Goal: Transaction & Acquisition: Subscribe to service/newsletter

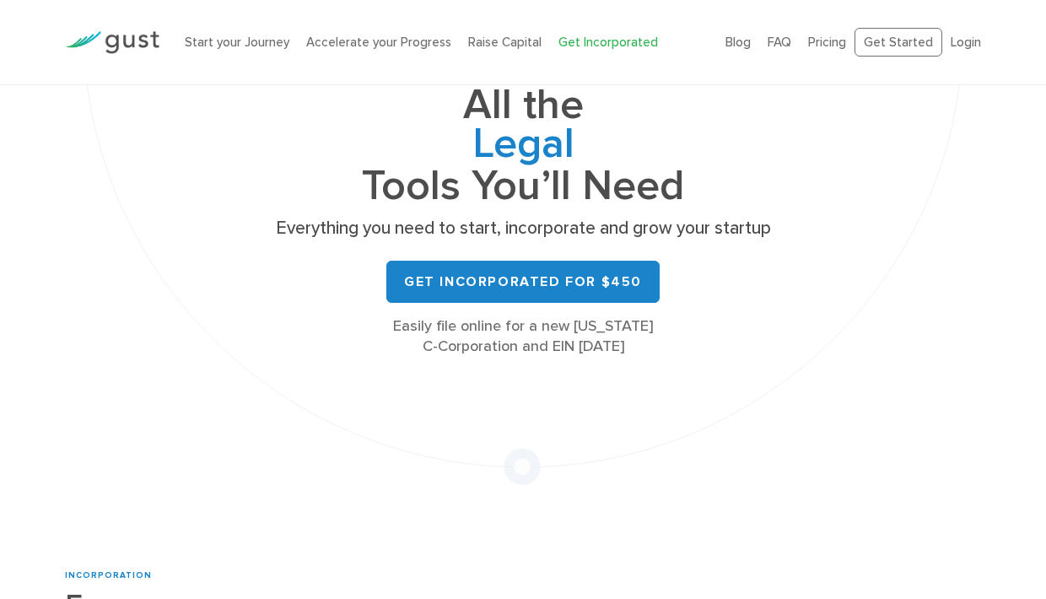
scroll to position [215, 0]
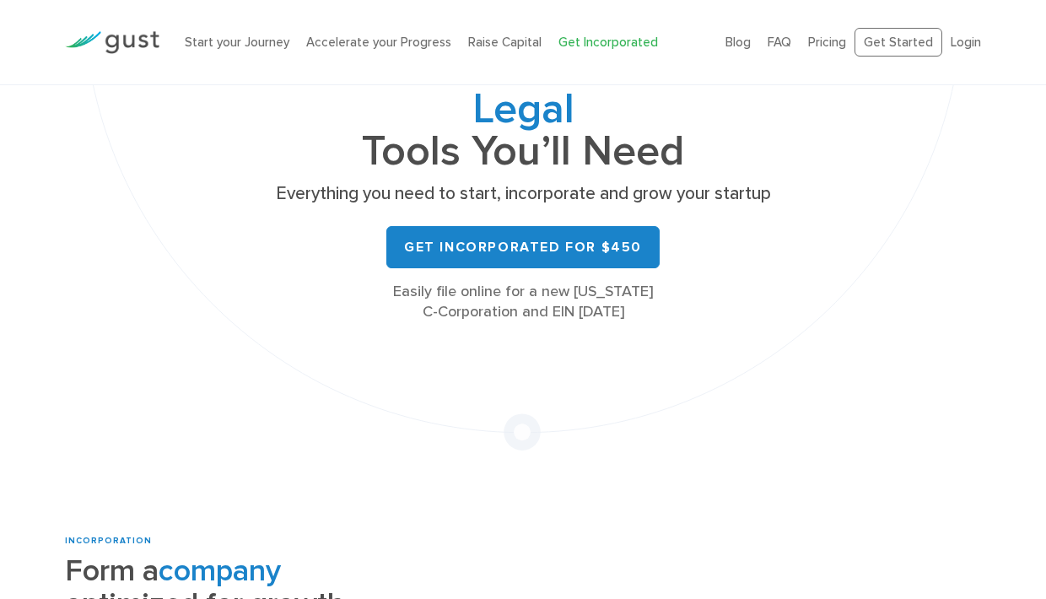
click at [617, 310] on div "Easily file online for a new Delaware C-Corporation and EIN today" at bounding box center [523, 302] width 506 height 41
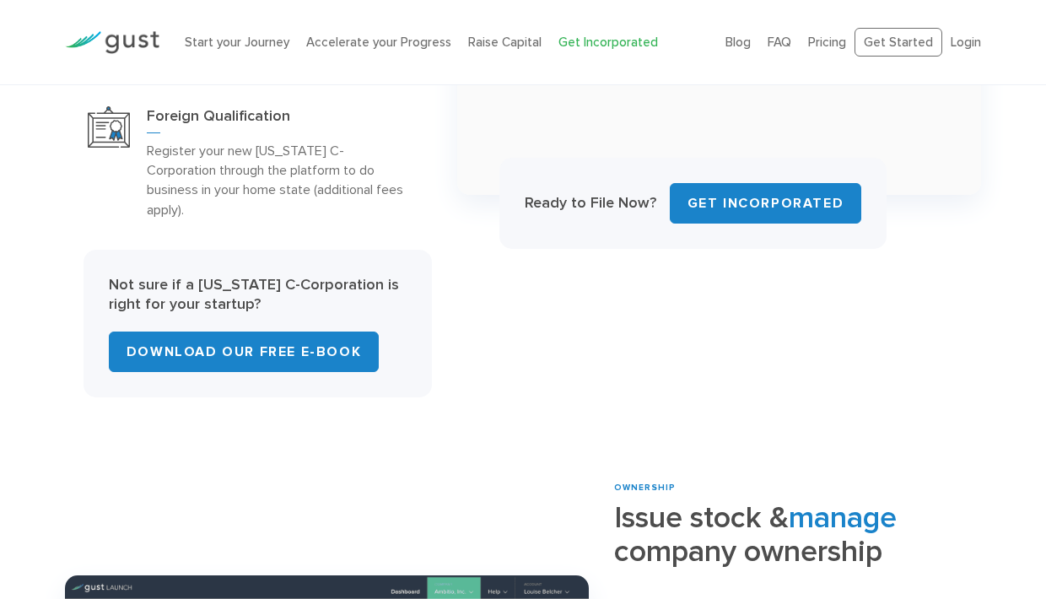
scroll to position [1051, 0]
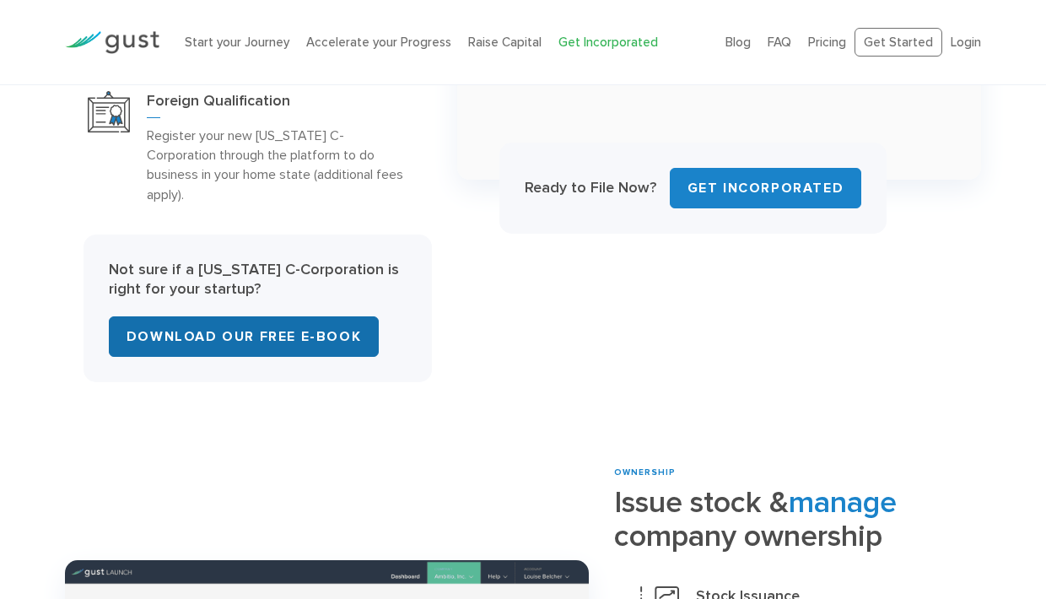
click at [325, 323] on link "Download Our Free E-Book" at bounding box center [244, 336] width 270 height 41
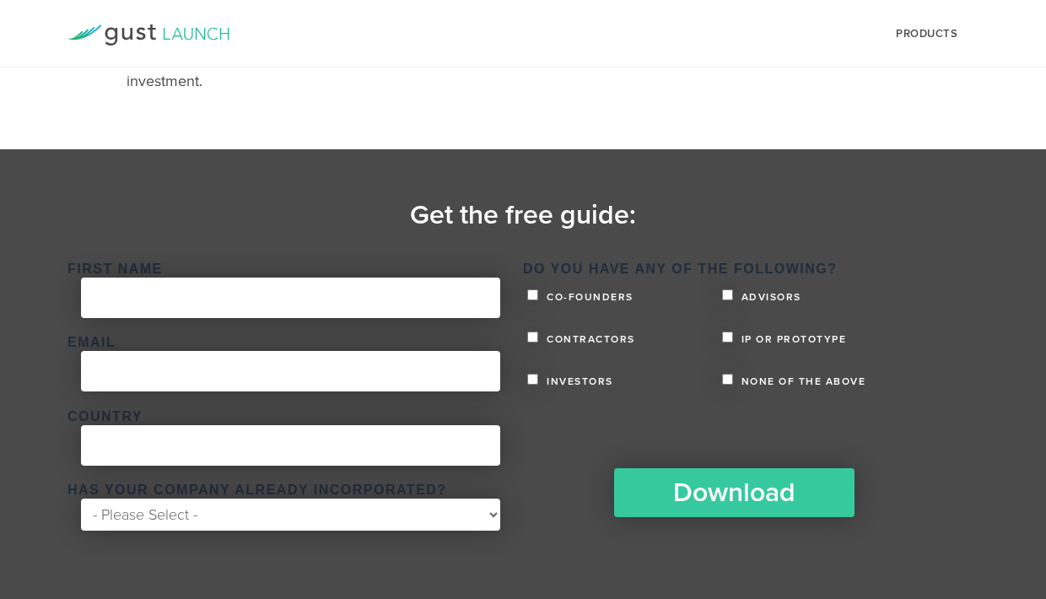
scroll to position [341, 0]
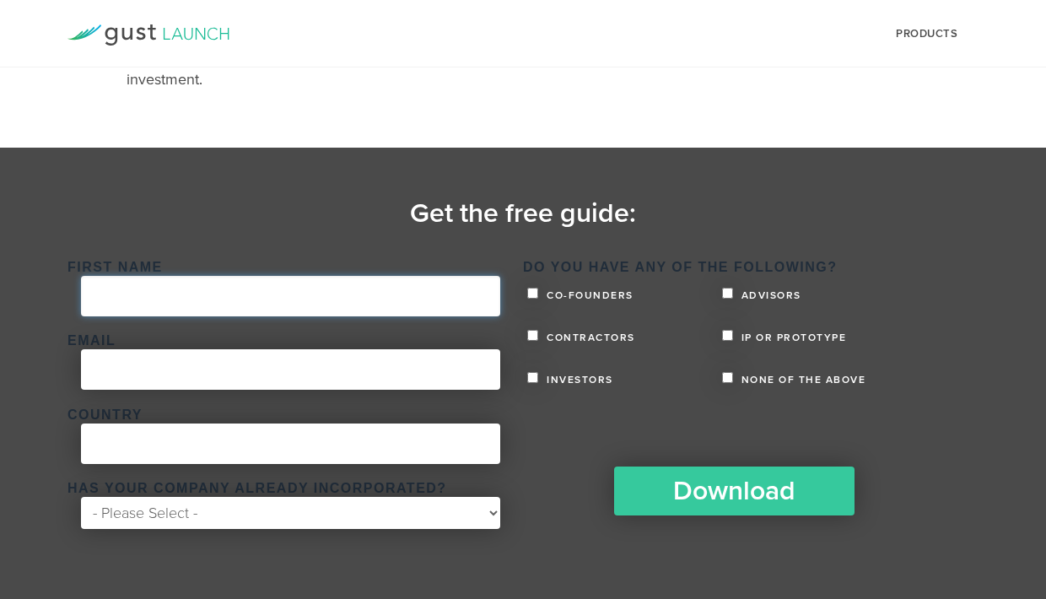
click at [356, 305] on input "First Name *" at bounding box center [290, 296] width 419 height 41
type input "Eli"
click at [363, 283] on input "Eli" at bounding box center [290, 296] width 419 height 41
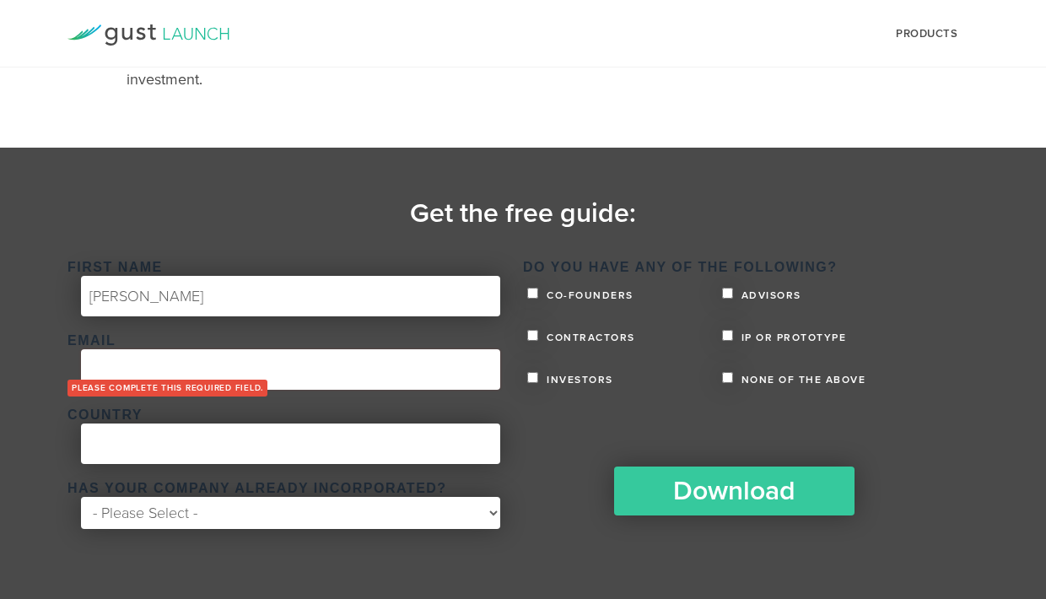
click at [337, 385] on li "Please complete this required field." at bounding box center [287, 389] width 438 height 22
click at [369, 369] on input "Email *" at bounding box center [290, 369] width 419 height 41
type input "eli@transparenced.com"
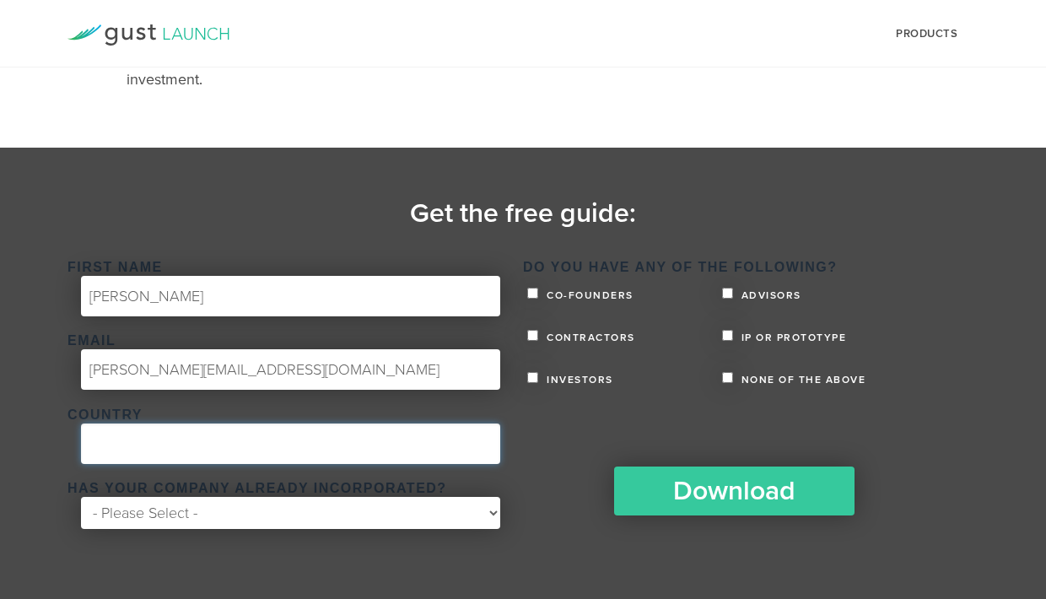
click at [262, 436] on input "Country *" at bounding box center [290, 444] width 419 height 41
type input "United States"
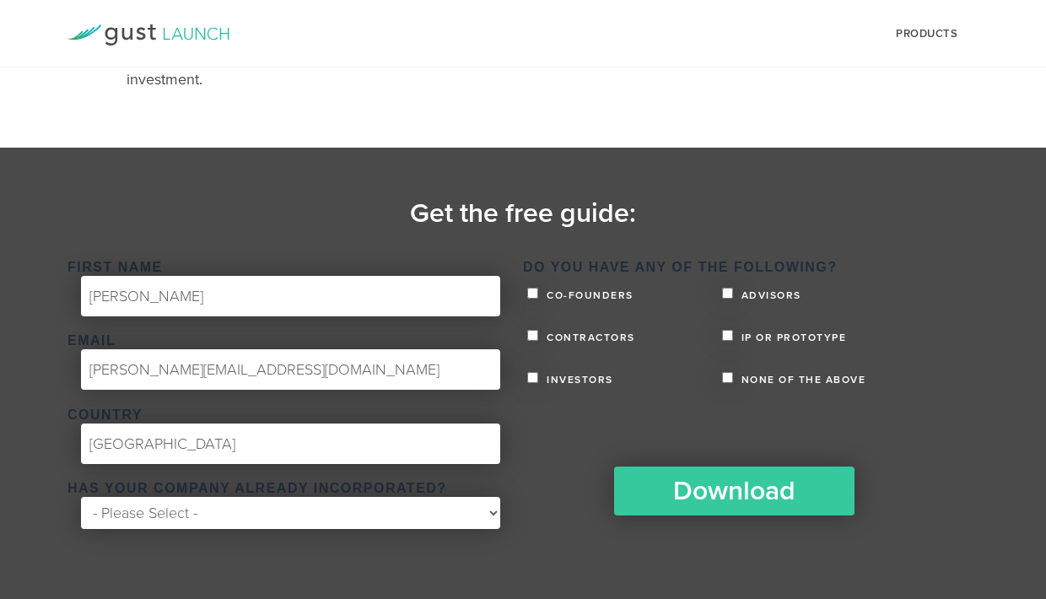
click at [248, 512] on select "- Please Select - Yes No" at bounding box center [290, 513] width 419 height 32
select select "No"
click at [81, 497] on select "- Please Select - Yes No" at bounding box center [290, 513] width 419 height 32
click at [624, 302] on li "Co-founders" at bounding box center [624, 294] width 195 height 27
click at [625, 291] on span "Co-founders" at bounding box center [588, 295] width 91 height 10
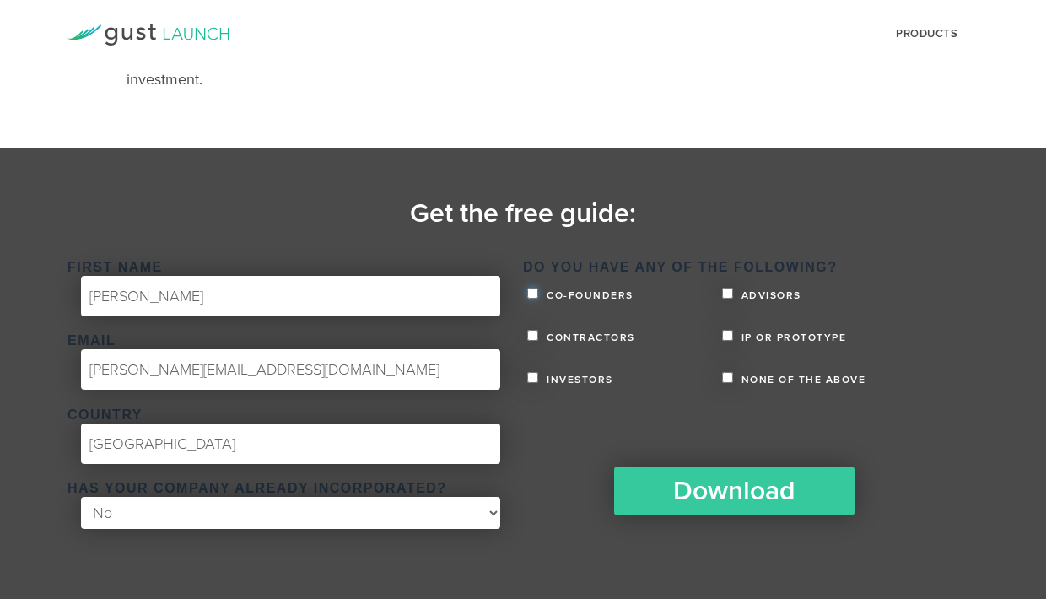
click at [538, 291] on input "Co-founders" at bounding box center [532, 293] width 11 height 11
checkbox input "true"
click at [730, 338] on input "IP or Prototype" at bounding box center [727, 335] width 11 height 11
checkbox input "true"
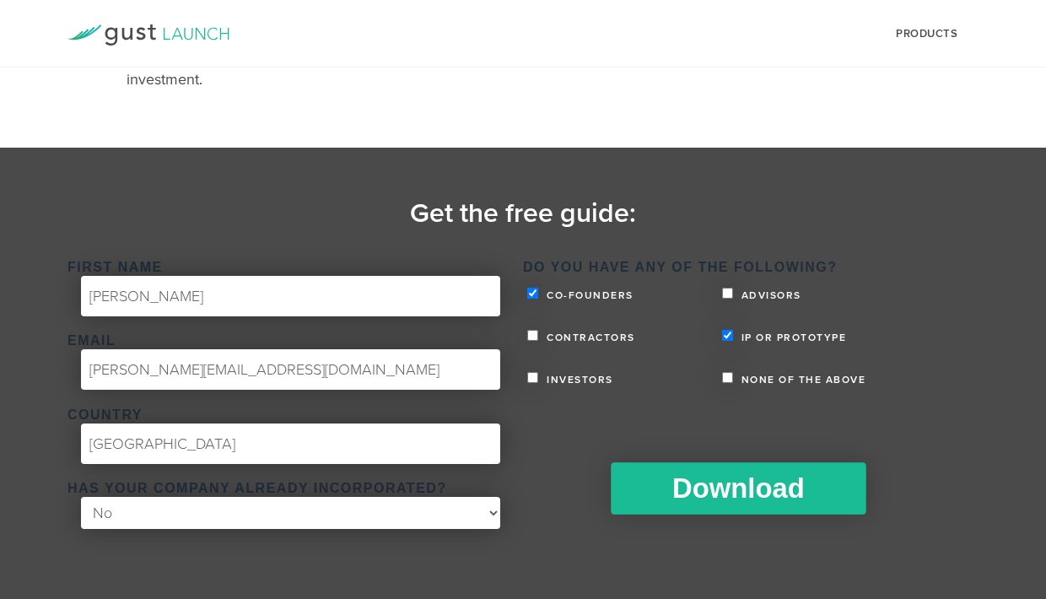
click at [750, 477] on input "Download" at bounding box center [738, 488] width 255 height 52
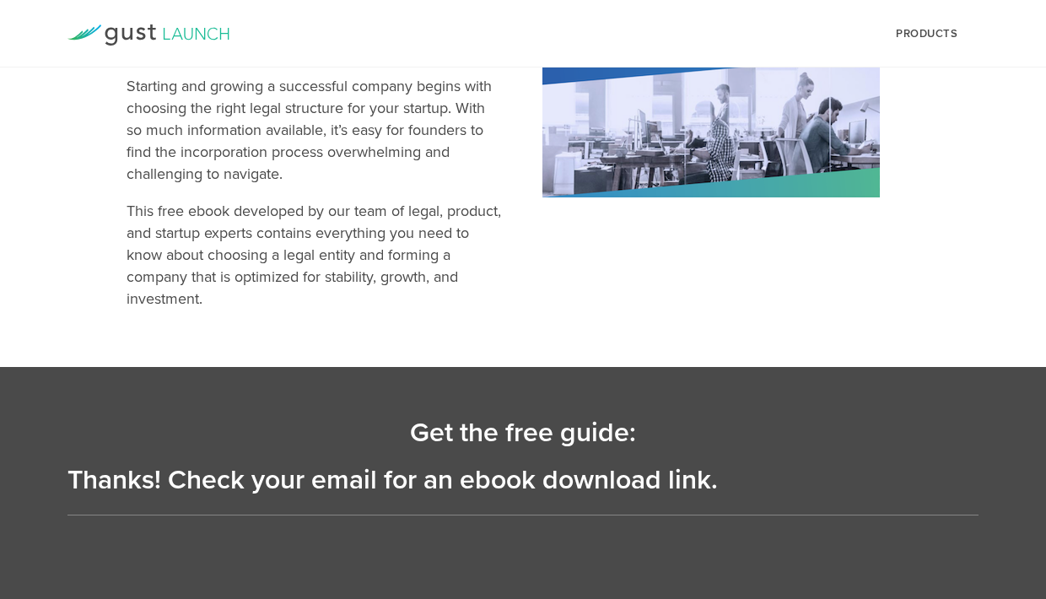
scroll to position [0, 0]
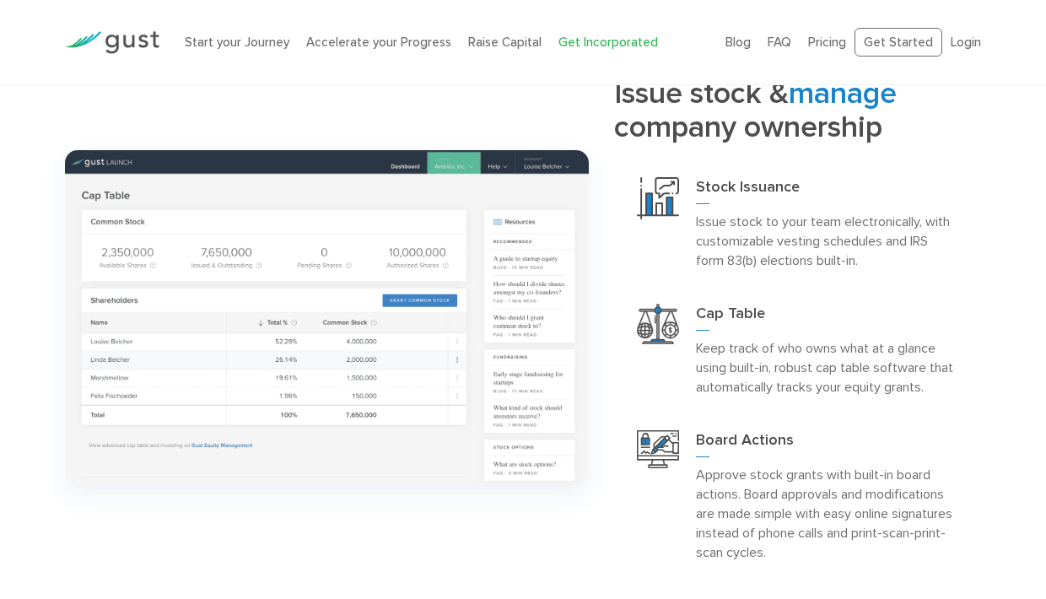
scroll to position [1705, 0]
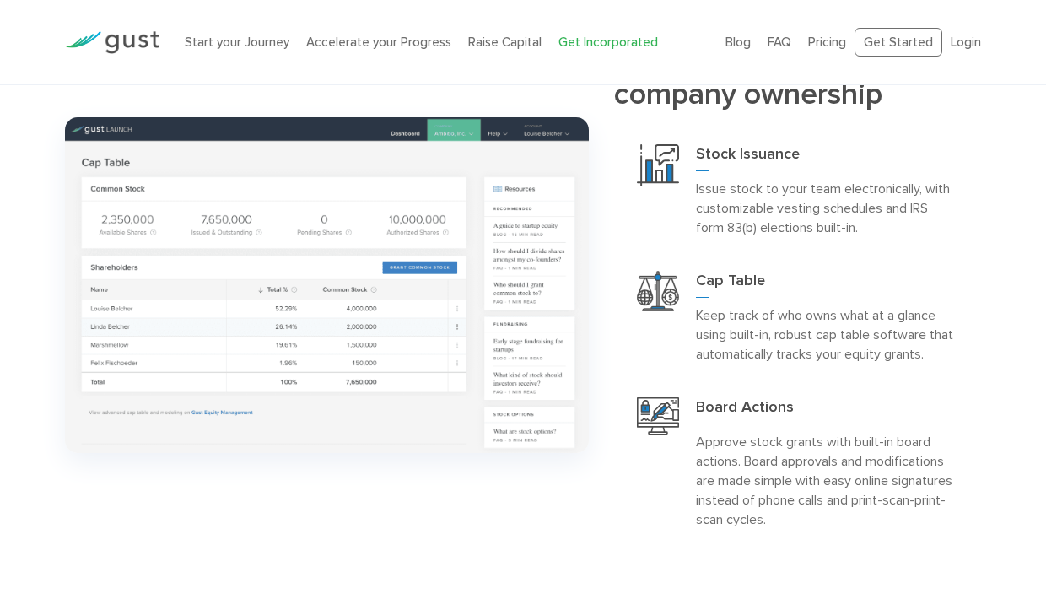
click at [846, 327] on p "Keep track of who owns what at a glance using built-in, robust cap table softwa…" at bounding box center [827, 334] width 262 height 58
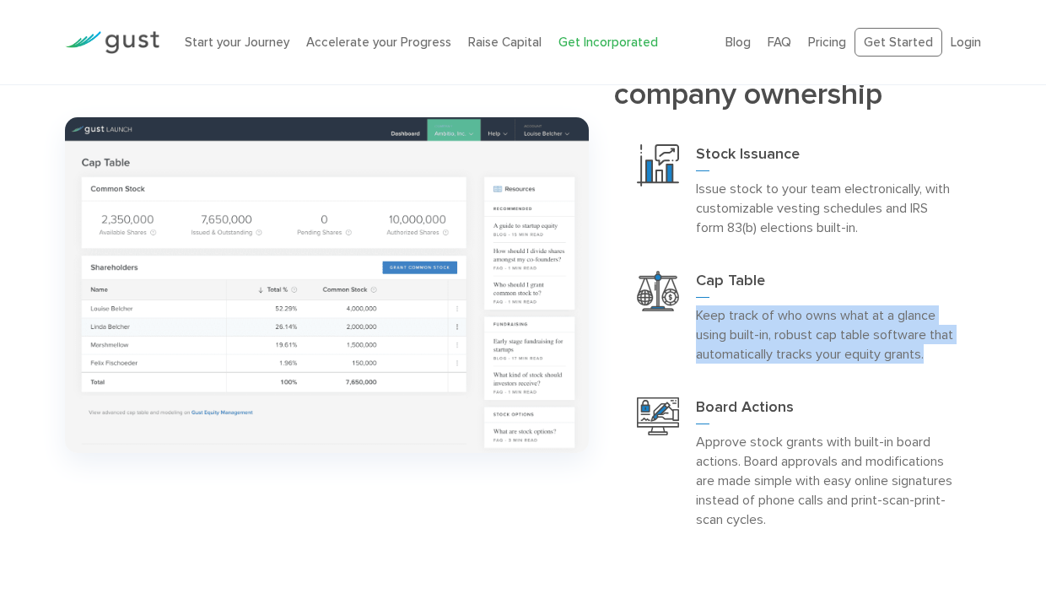
click at [846, 327] on p "Keep track of who owns what at a glance using built-in, robust cap table softwa…" at bounding box center [827, 334] width 262 height 58
click at [866, 332] on p "Keep track of who owns what at a glance using built-in, robust cap table softwa…" at bounding box center [827, 334] width 262 height 58
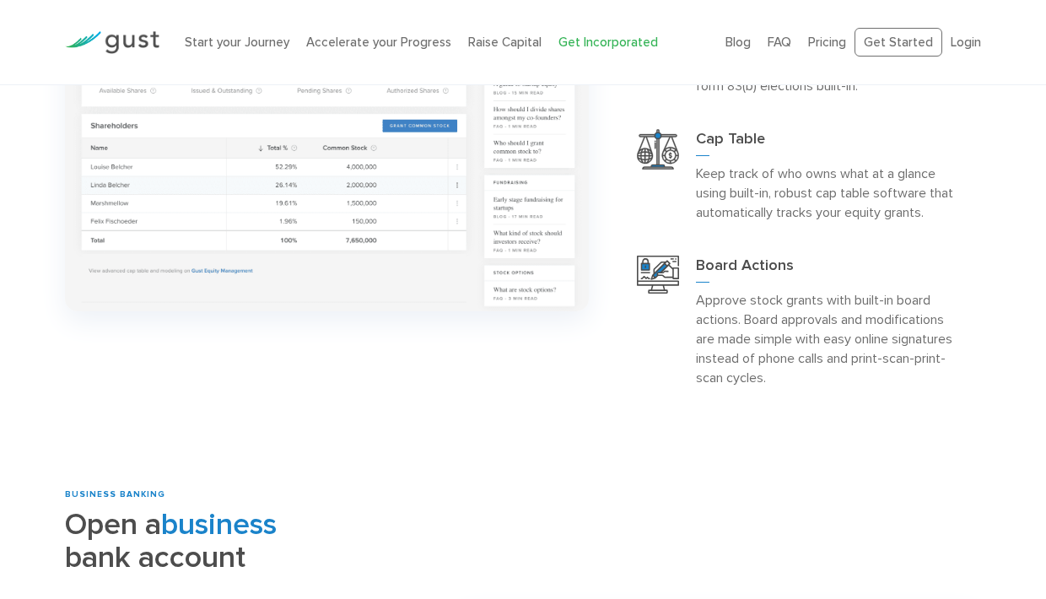
scroll to position [1849, 0]
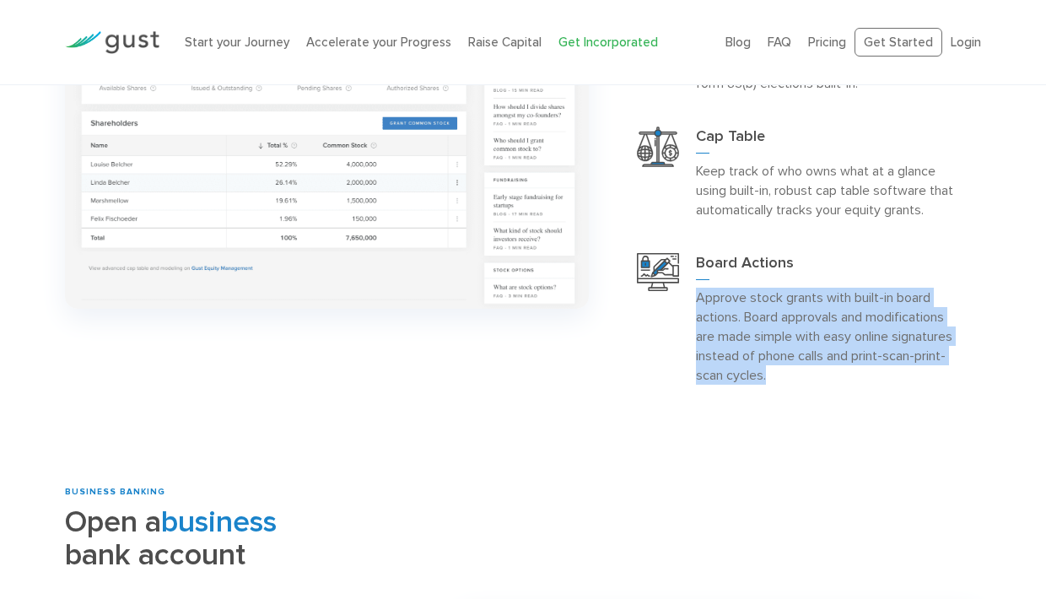
drag, startPoint x: 769, startPoint y: 354, endPoint x: 689, endPoint y: 283, distance: 107.0
click at [689, 283] on div "Board Actions Approve stock grants with built-in board actions. Board approvals…" at bounding box center [797, 318] width 367 height 165
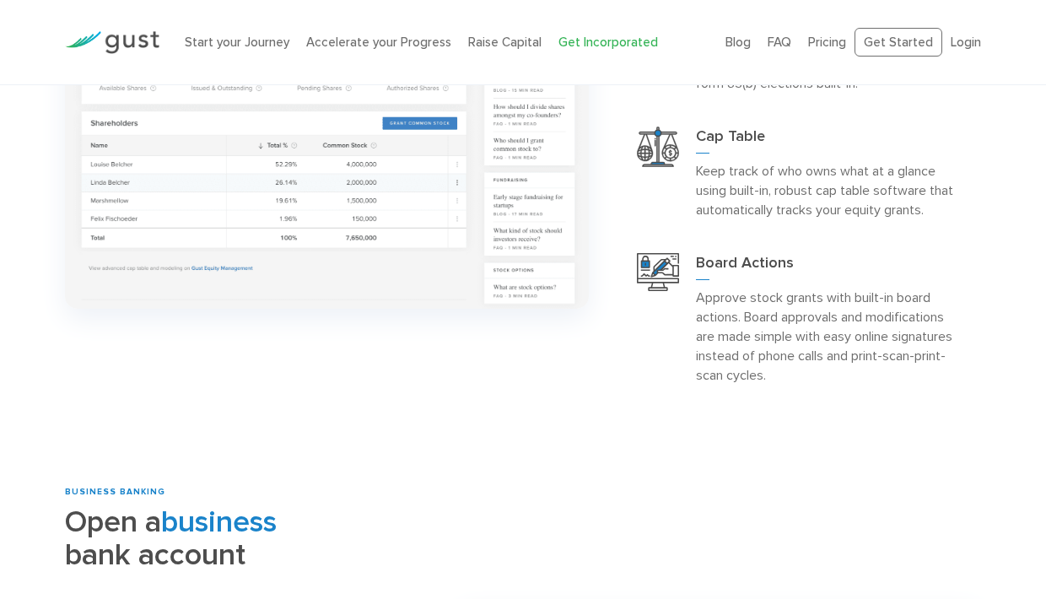
click at [701, 289] on p "Approve stock grants with built-in board actions. Board approvals and modificat…" at bounding box center [827, 336] width 262 height 97
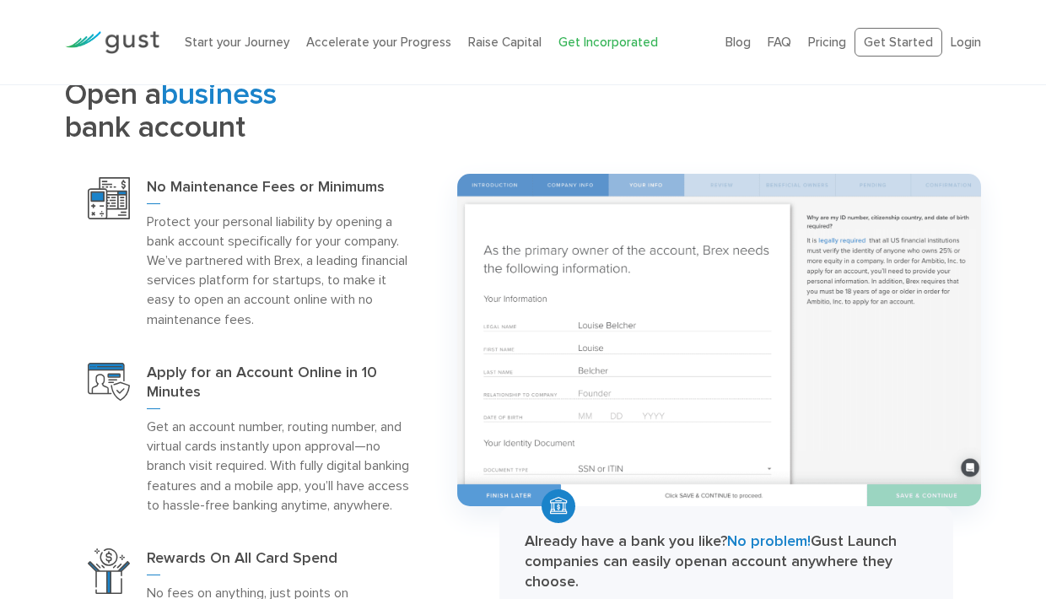
scroll to position [2282, 0]
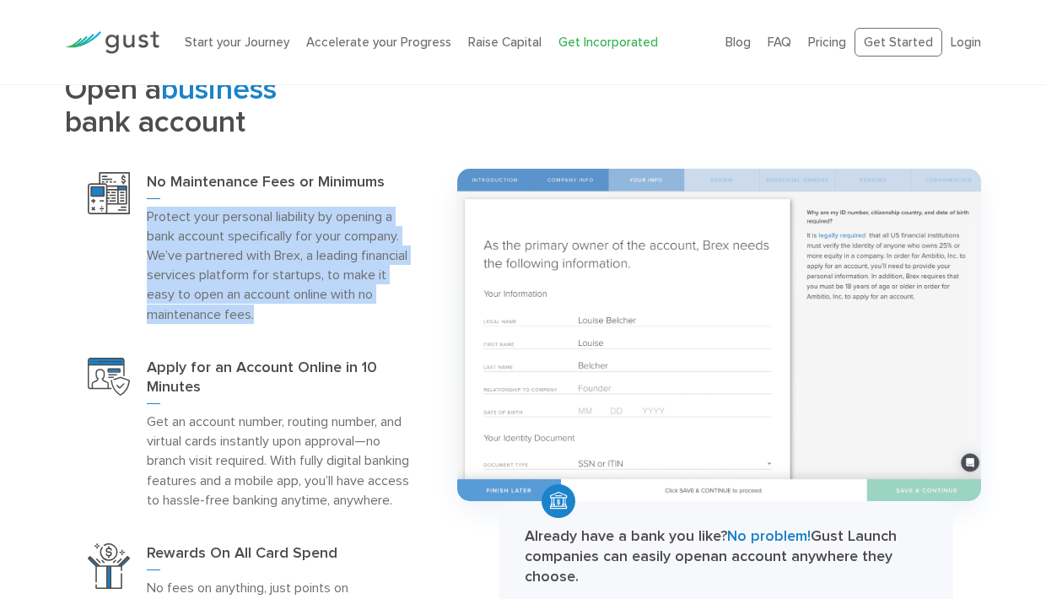
drag, startPoint x: 341, startPoint y: 301, endPoint x: 143, endPoint y: 199, distance: 222.3
click at [143, 200] on div "No Maintenance Fees or Minimums Protect your personal liability by opening a ba…" at bounding box center [248, 247] width 367 height 185
click at [291, 276] on p "Protect your personal liability by opening a bank account specifically for your…" at bounding box center [278, 265] width 262 height 116
drag, startPoint x: 278, startPoint y: 291, endPoint x: 185, endPoint y: 203, distance: 127.7
click at [185, 207] on p "Protect your personal liability by opening a bank account specifically for your…" at bounding box center [278, 265] width 262 height 116
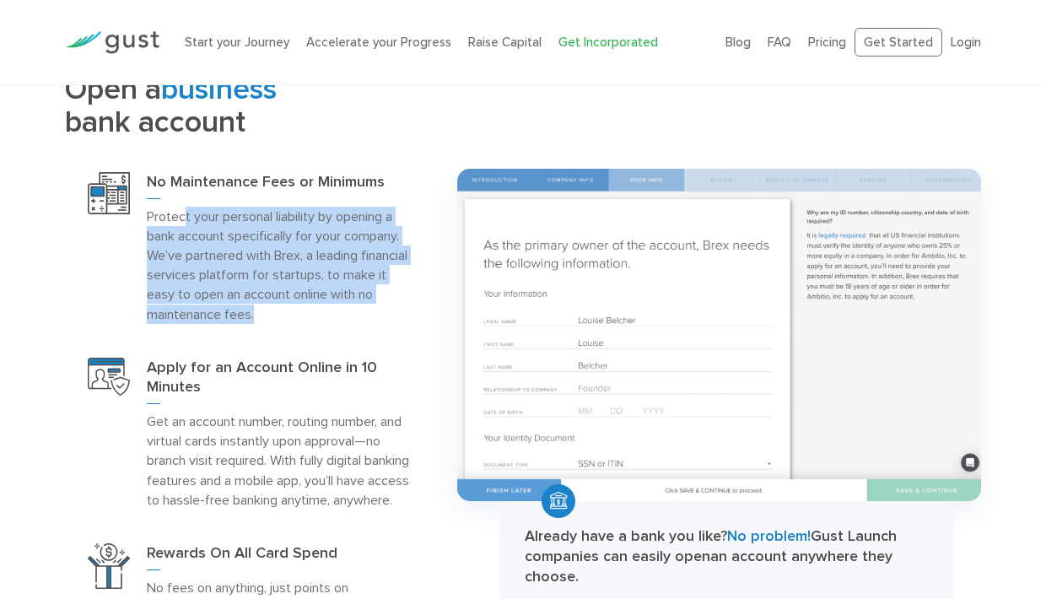
click at [185, 207] on p "Protect your personal liability by opening a bank account specifically for your…" at bounding box center [278, 265] width 262 height 116
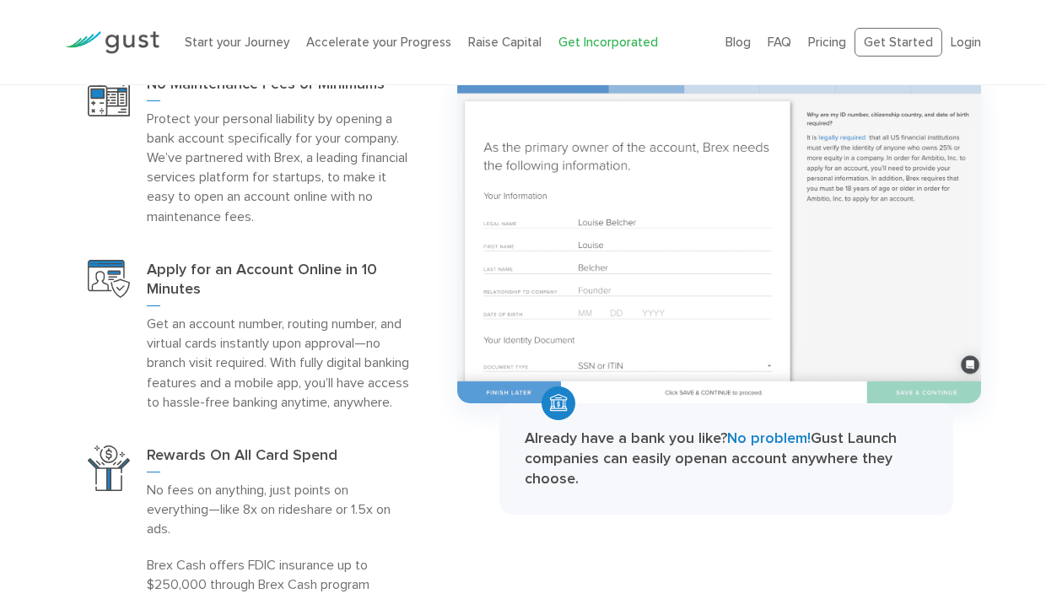
scroll to position [2397, 0]
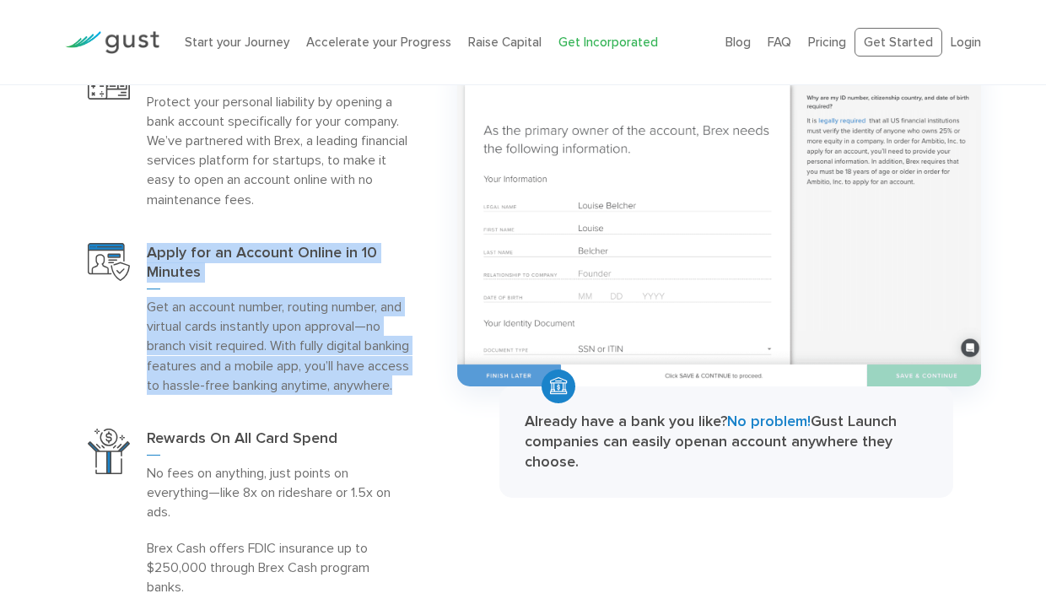
drag, startPoint x: 231, startPoint y: 379, endPoint x: 138, endPoint y: 284, distance: 133.1
click at [138, 284] on div "Apply for an Account Online in 10 Minutes Get an account number, routing number…" at bounding box center [248, 319] width 367 height 186
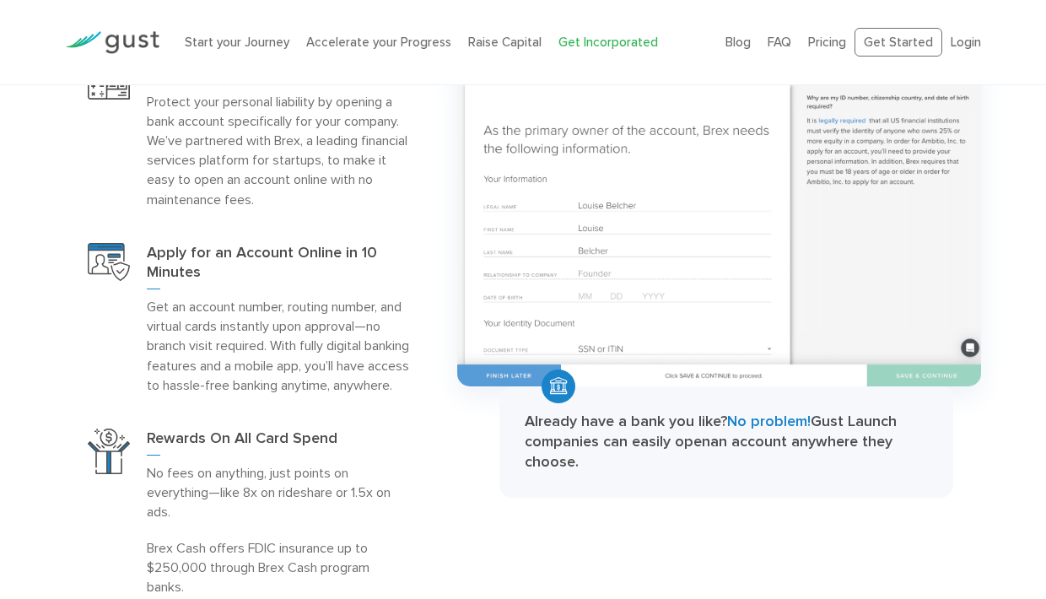
click at [200, 297] on p "Get an account number, routing number, and virtual cards instantly upon approva…" at bounding box center [278, 345] width 262 height 97
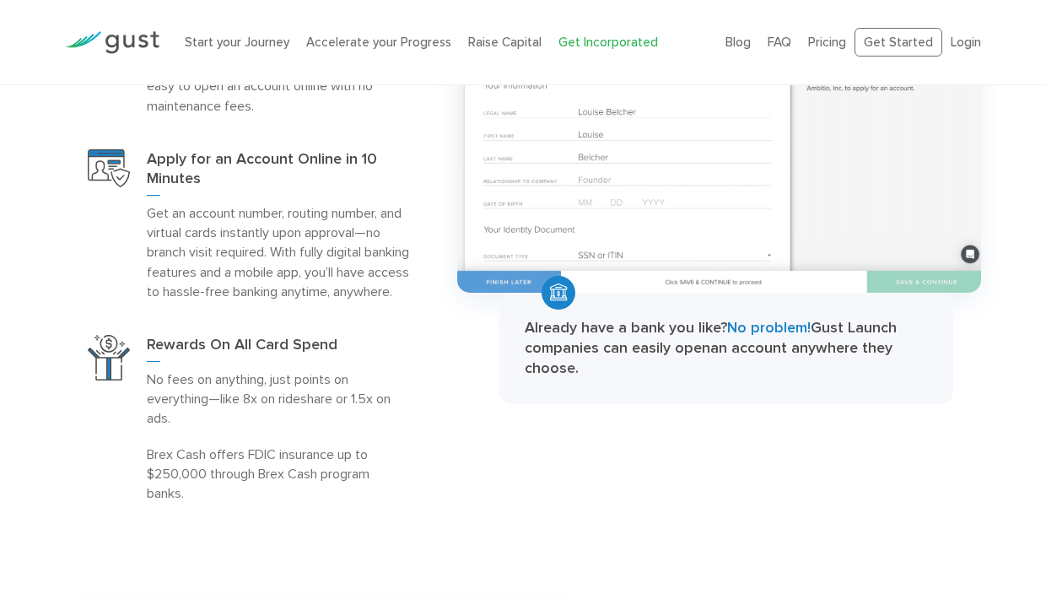
scroll to position [2491, 0]
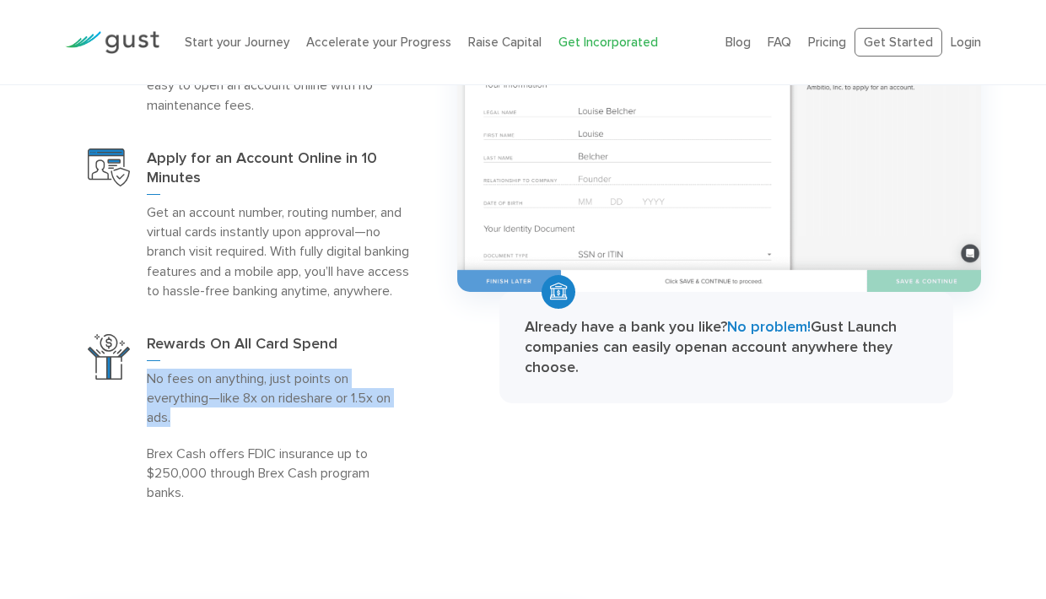
drag, startPoint x: 359, startPoint y: 413, endPoint x: 149, endPoint y: 371, distance: 213.3
click at [149, 371] on p "No fees on anything, just points on everything—like 8x on rideshare or 1.5x on …" at bounding box center [278, 398] width 262 height 58
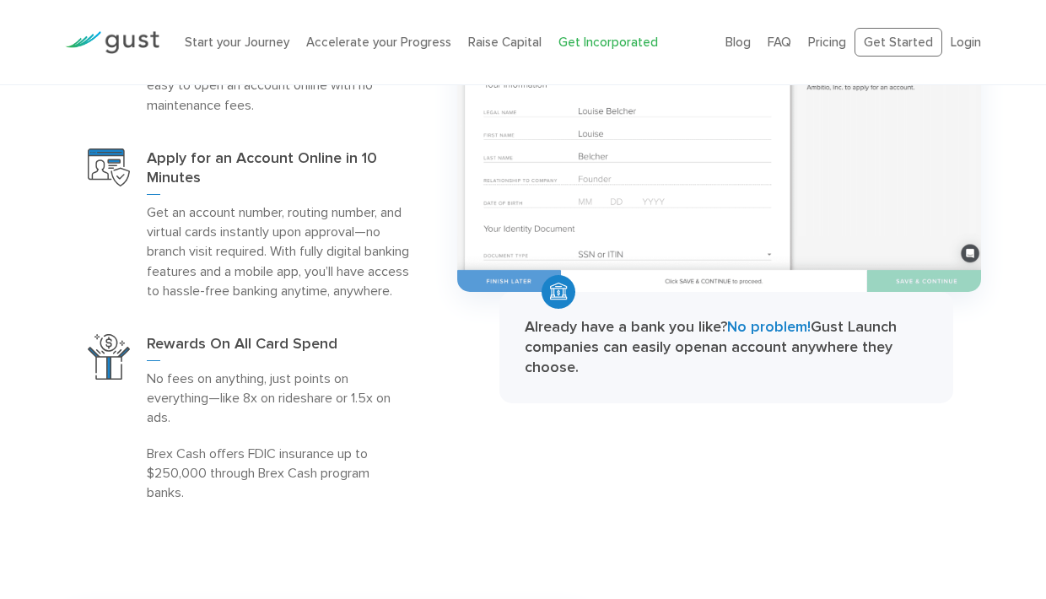
click at [230, 389] on p "No fees on anything, just points on everything—like 8x on rideshare or 1.5x on …" at bounding box center [278, 398] width 262 height 58
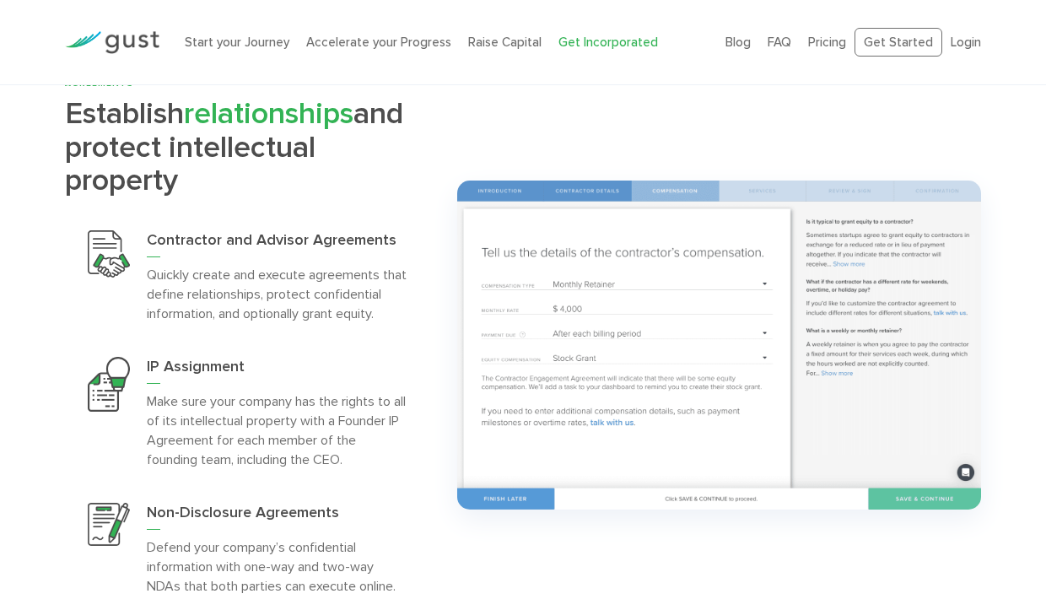
scroll to position [3630, 0]
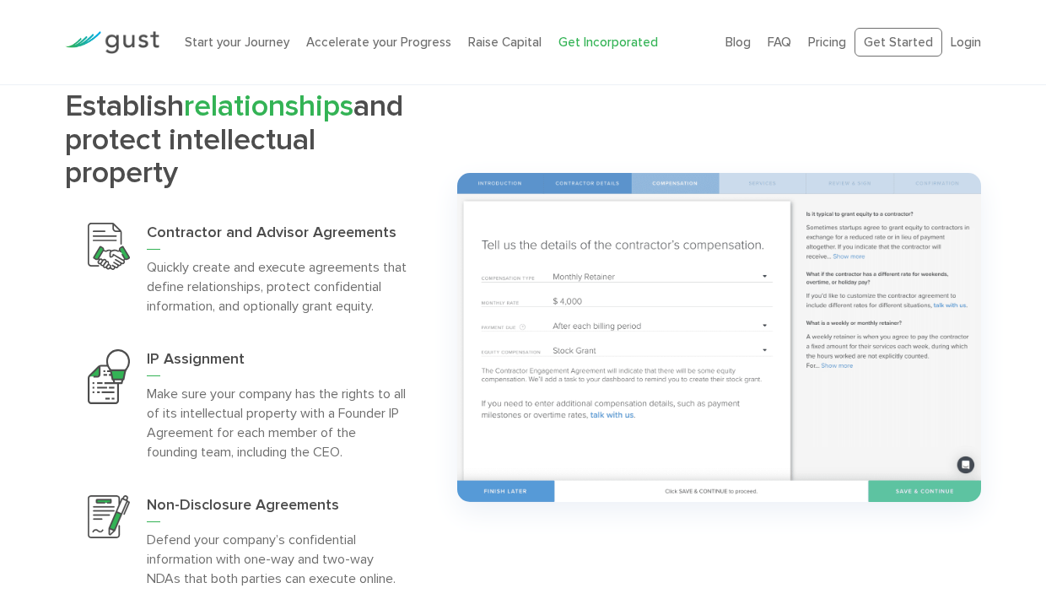
click at [371, 306] on p "Quickly create and execute agreements that define relationships, protect confid…" at bounding box center [278, 286] width 262 height 58
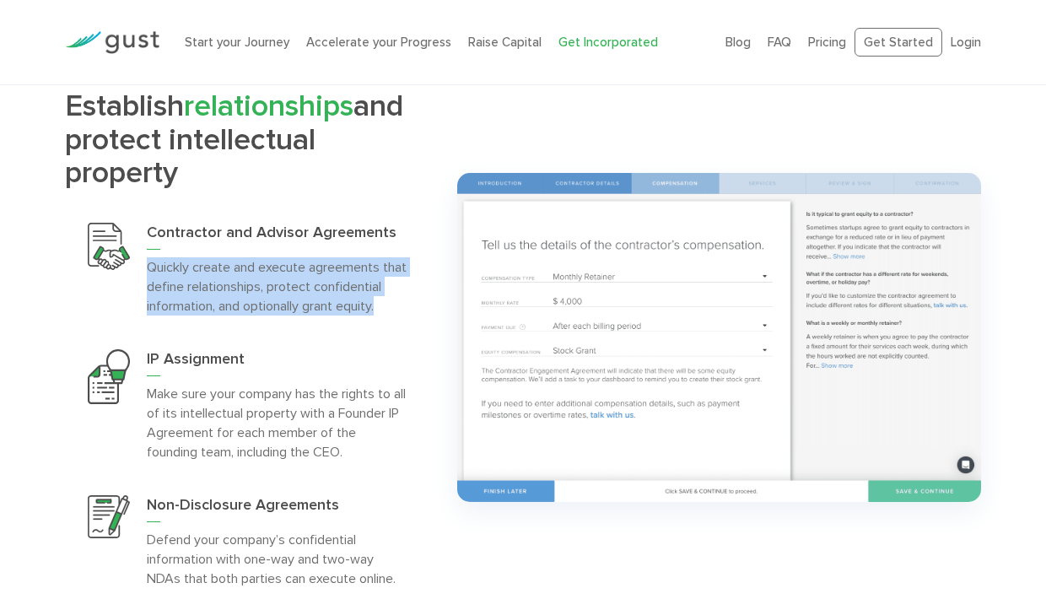
click at [387, 306] on p "Quickly create and execute agreements that define relationships, protect confid…" at bounding box center [278, 286] width 262 height 58
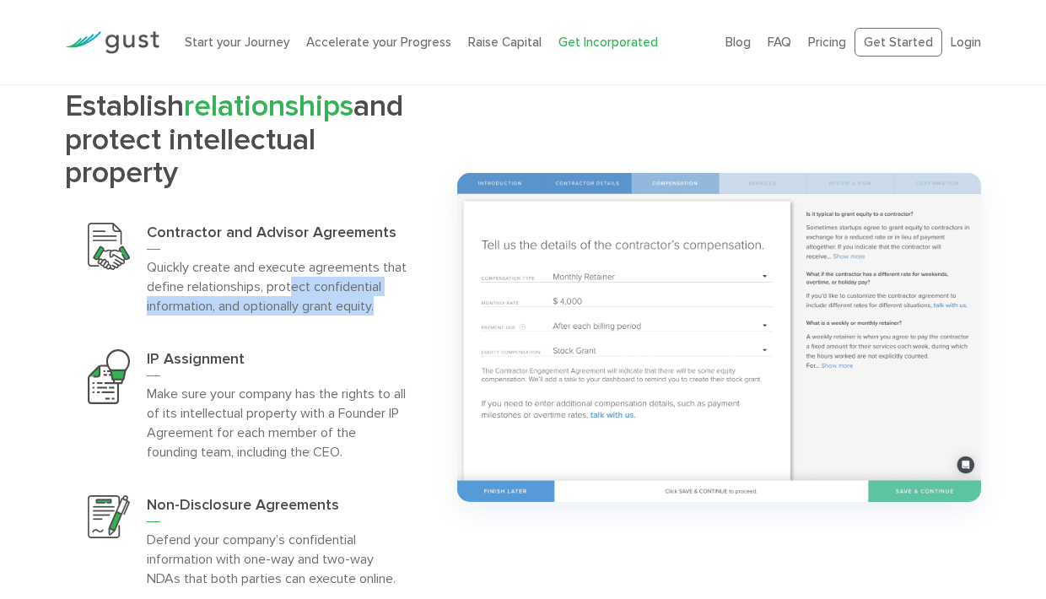
drag, startPoint x: 387, startPoint y: 306, endPoint x: 292, endPoint y: 283, distance: 98.2
click at [292, 283] on p "Quickly create and execute agreements that define relationships, protect confid…" at bounding box center [278, 286] width 262 height 58
click at [291, 283] on p "Quickly create and execute agreements that define relationships, protect confid…" at bounding box center [278, 286] width 262 height 58
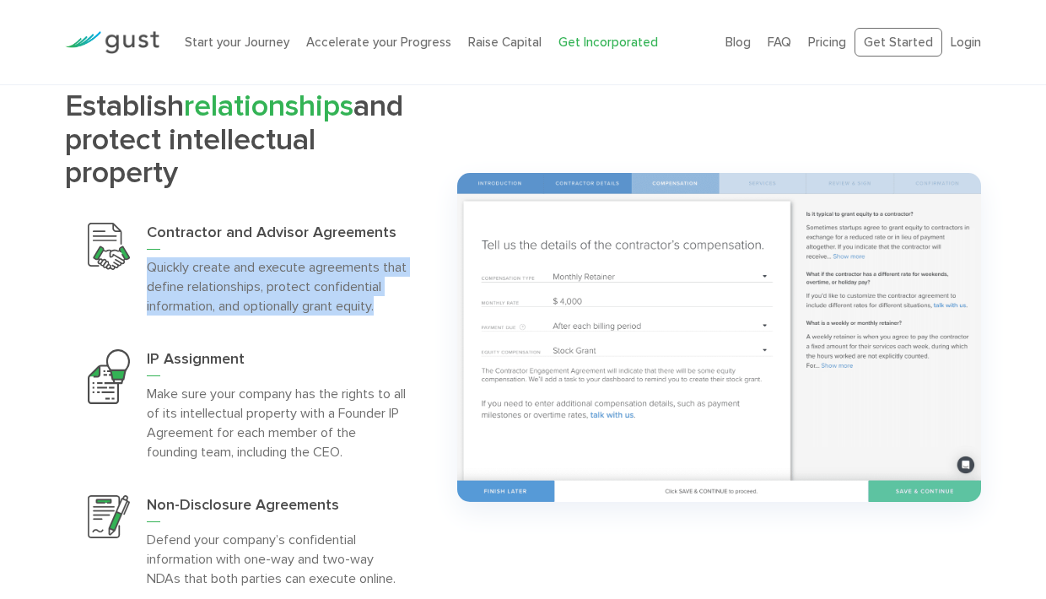
click at [291, 283] on p "Quickly create and execute agreements that define relationships, protect confid…" at bounding box center [278, 286] width 262 height 58
click at [331, 300] on p "Quickly create and execute agreements that define relationships, protect confid…" at bounding box center [278, 286] width 262 height 58
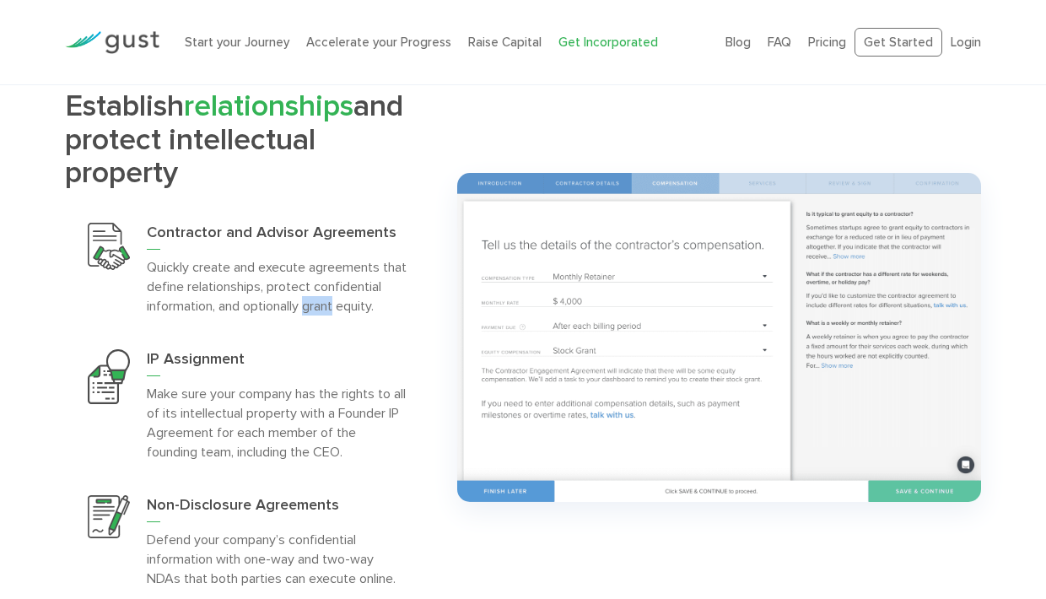
click at [331, 300] on p "Quickly create and execute agreements that define relationships, protect confid…" at bounding box center [278, 286] width 262 height 58
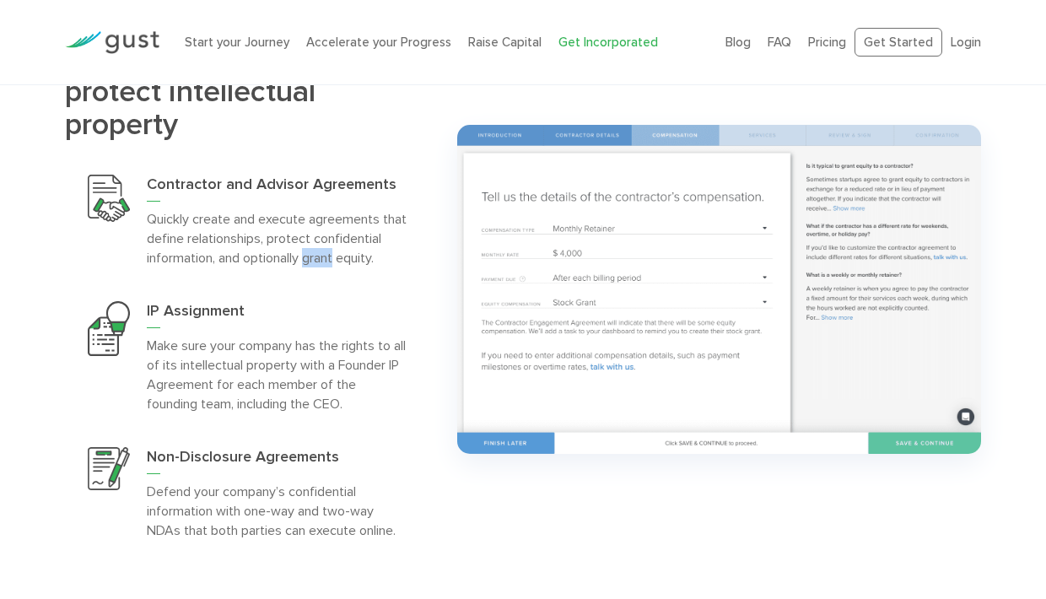
scroll to position [3680, 0]
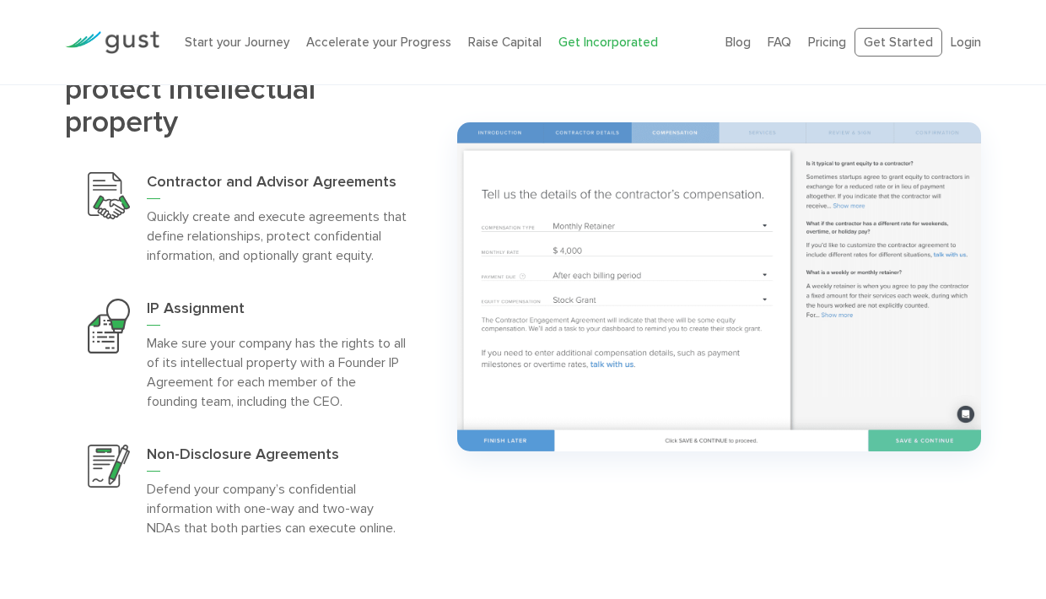
click at [352, 263] on p "Quickly create and execute agreements that define relationships, protect confid…" at bounding box center [278, 236] width 262 height 58
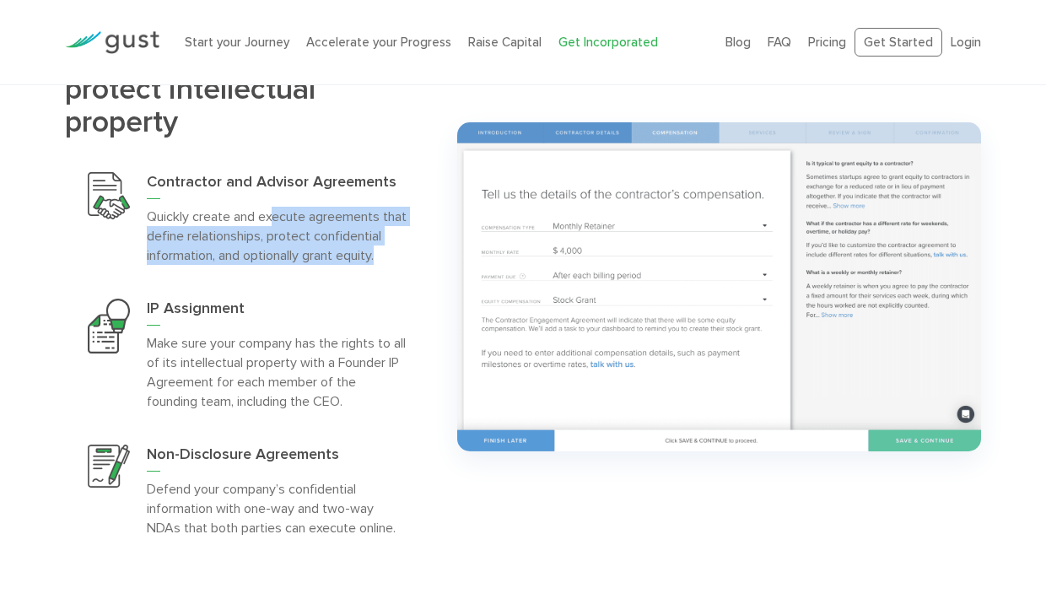
drag, startPoint x: 402, startPoint y: 253, endPoint x: 276, endPoint y: 221, distance: 129.8
click at [276, 221] on p "Quickly create and execute agreements that define relationships, protect confid…" at bounding box center [278, 236] width 262 height 58
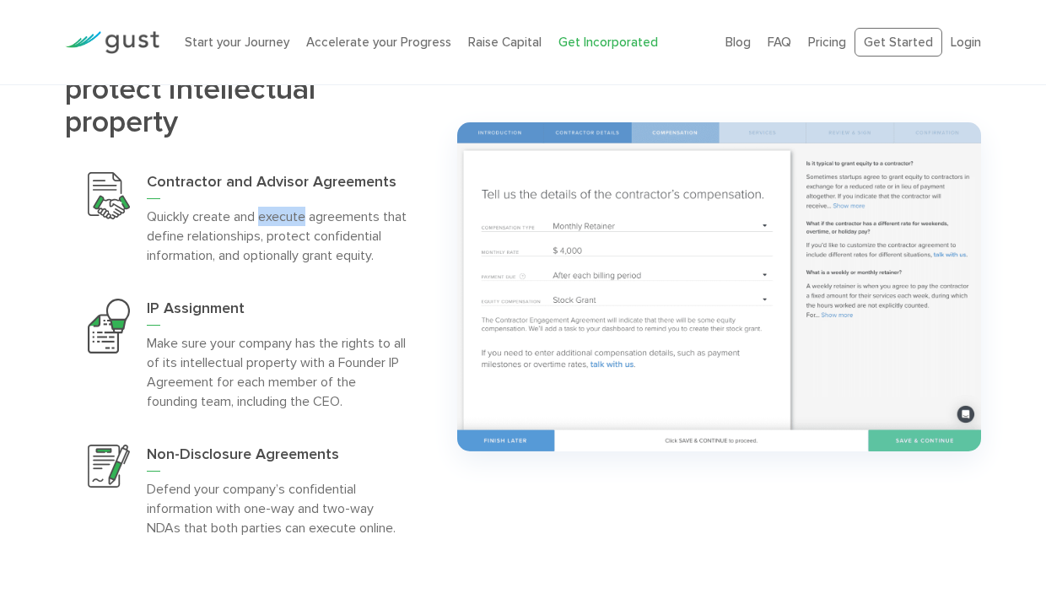
click at [276, 221] on p "Quickly create and execute agreements that define relationships, protect confid…" at bounding box center [278, 236] width 262 height 58
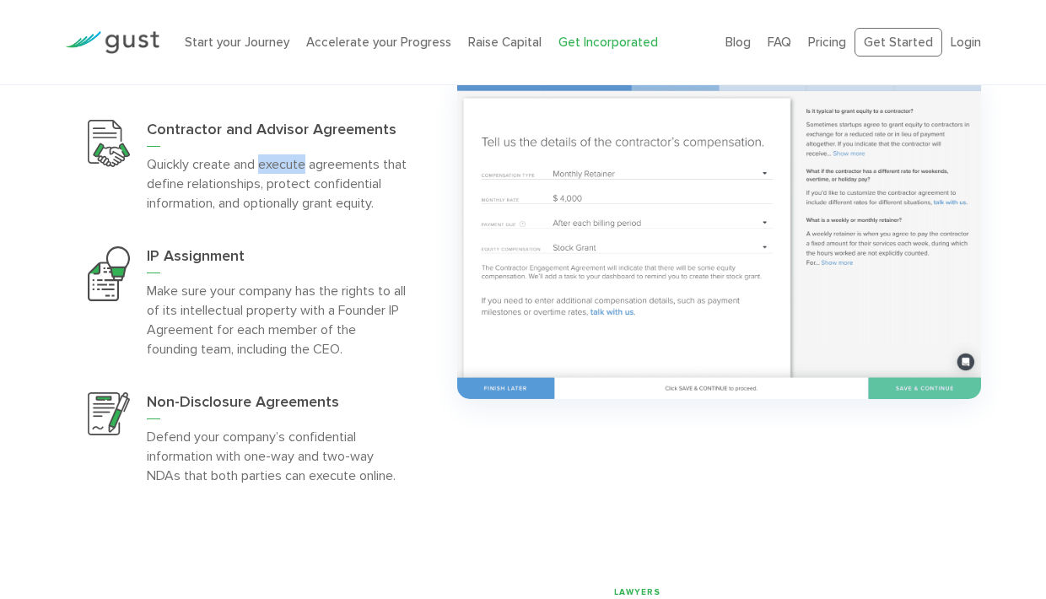
scroll to position [3733, 0]
click at [315, 308] on p "Make sure your company has the rights to all of its intellectual property with …" at bounding box center [278, 319] width 262 height 78
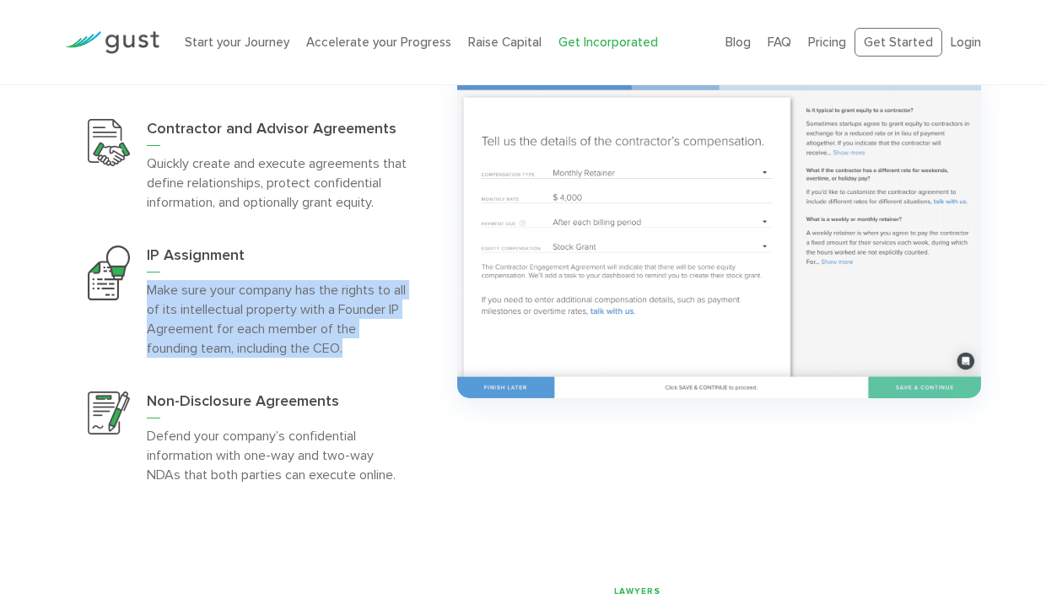
click at [315, 308] on p "Make sure your company has the rights to all of its intellectual property with …" at bounding box center [278, 319] width 262 height 78
click at [327, 332] on p "Make sure your company has the rights to all of its intellectual property with …" at bounding box center [278, 319] width 262 height 78
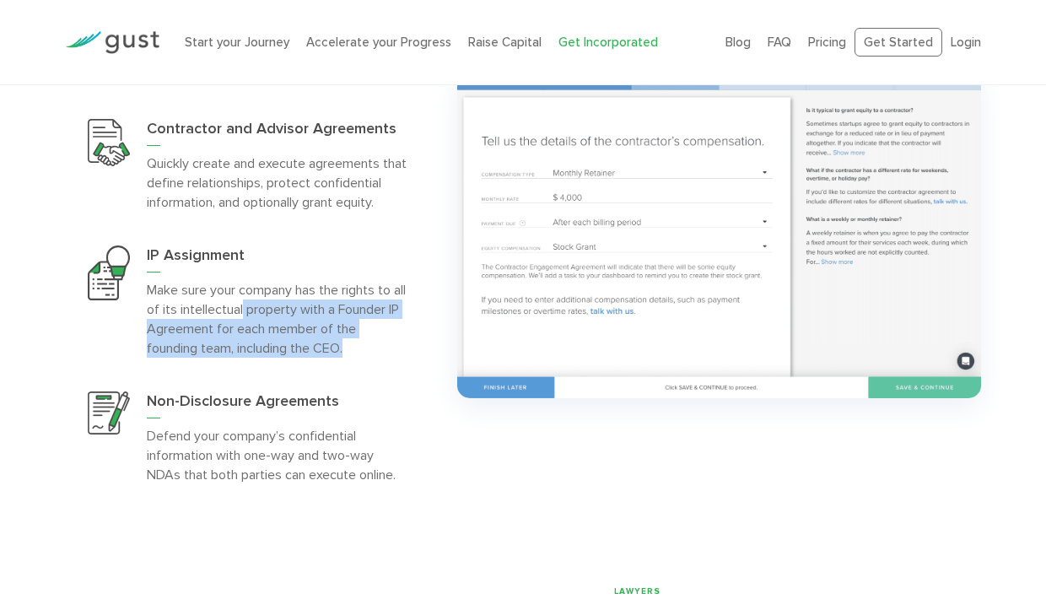
drag, startPoint x: 358, startPoint y: 349, endPoint x: 261, endPoint y: 313, distance: 103.3
click at [261, 313] on p "Make sure your company has the rights to all of its intellectual property with …" at bounding box center [278, 319] width 262 height 78
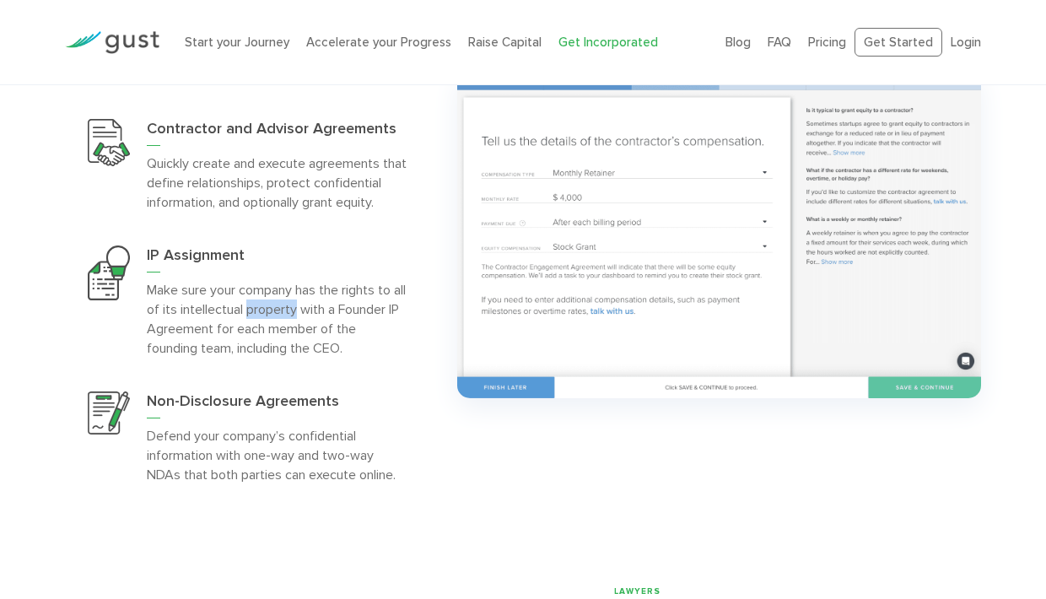
click at [261, 313] on p "Make sure your company has the rights to all of its intellectual property with …" at bounding box center [278, 319] width 262 height 78
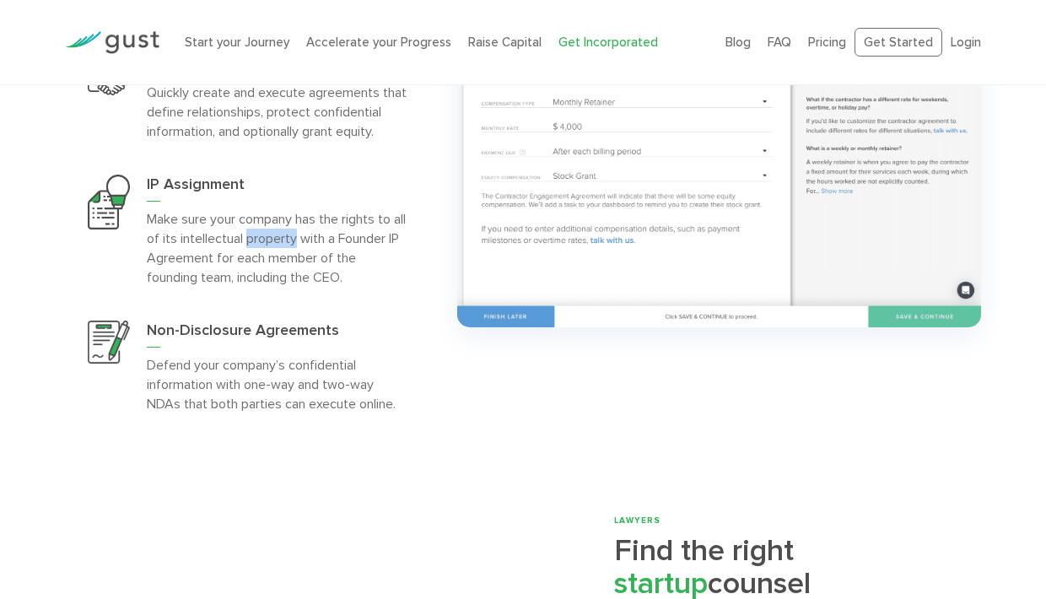
scroll to position [3823, 0]
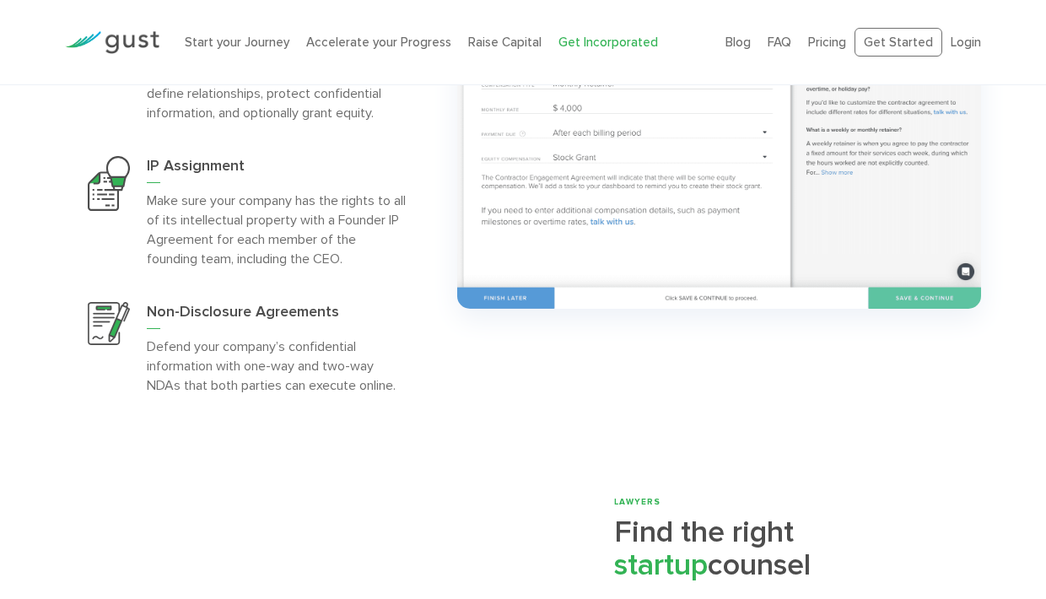
click at [311, 374] on p "Defend your company’s confidential information with one-way and two-way NDAs th…" at bounding box center [278, 366] width 262 height 58
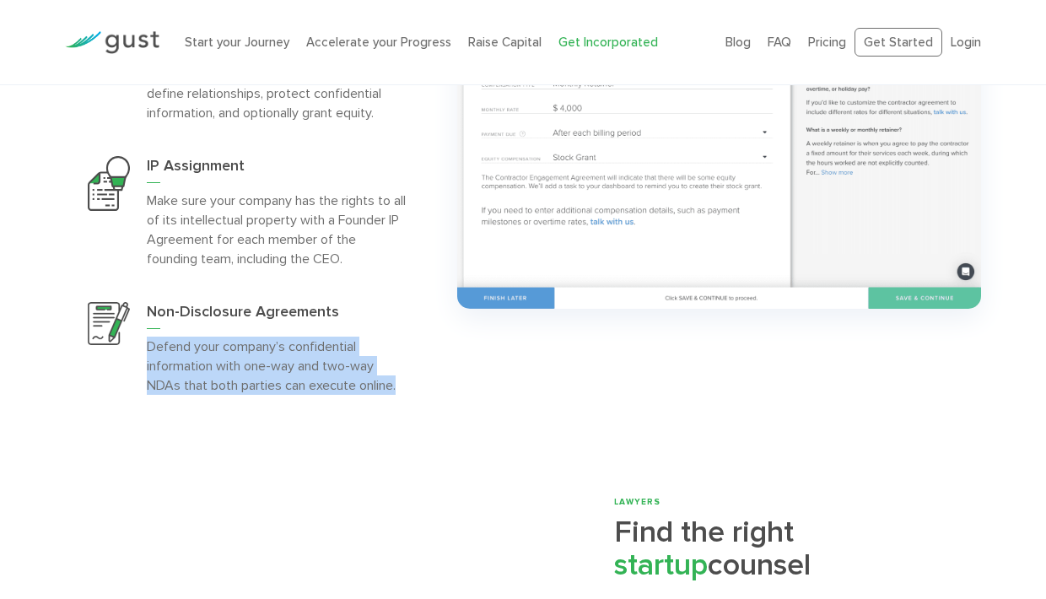
click at [311, 374] on p "Defend your company’s confidential information with one-way and two-way NDAs th…" at bounding box center [278, 366] width 262 height 58
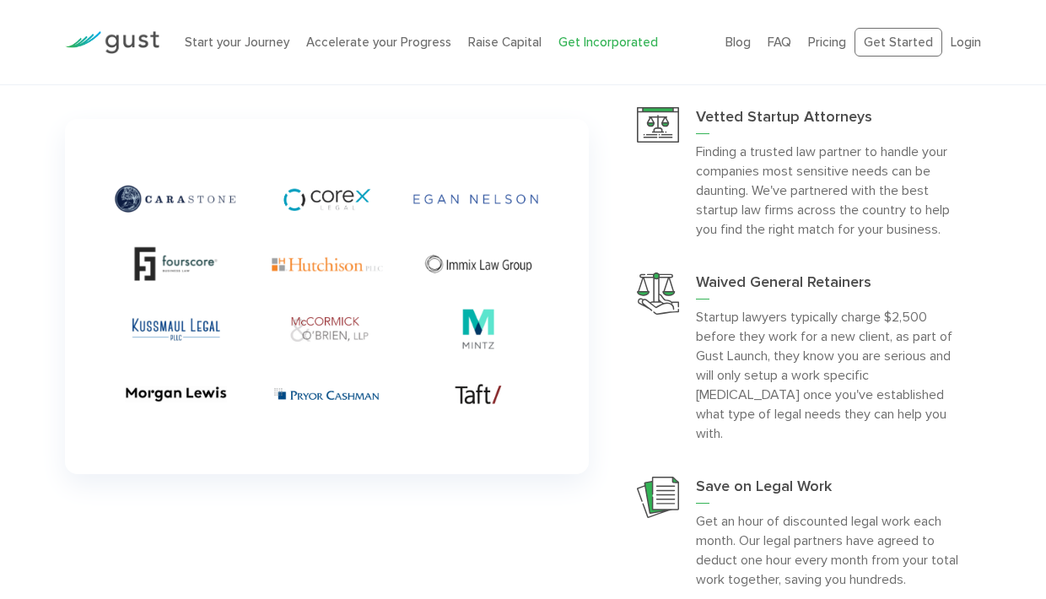
scroll to position [4338, 0]
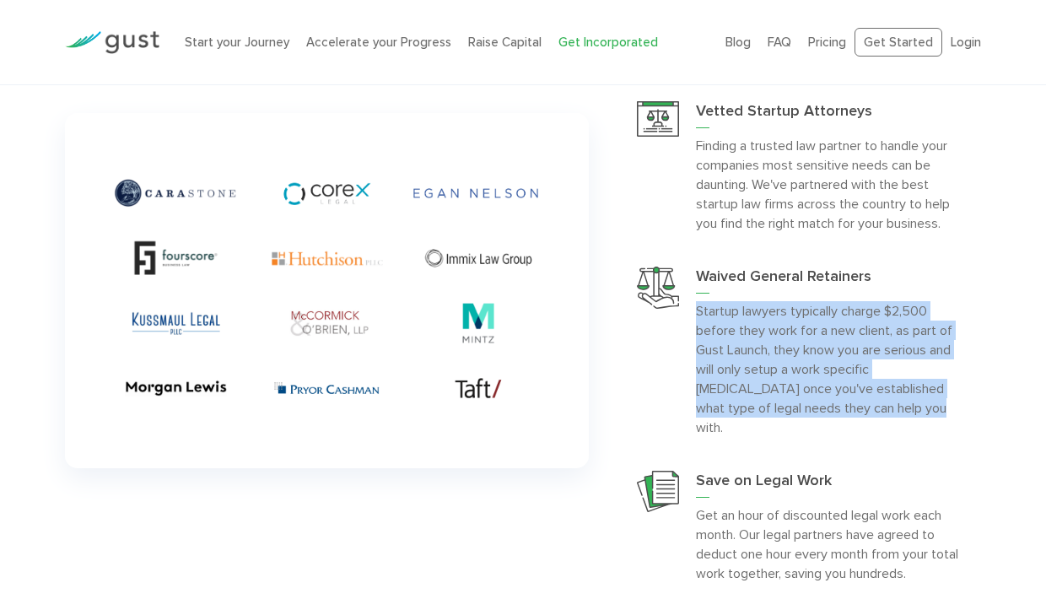
drag, startPoint x: 841, startPoint y: 406, endPoint x: 690, endPoint y: 318, distance: 174.7
click at [690, 318] on div "Waived General Retainers Startup lawyers typically charge $2,500 before they wo…" at bounding box center [797, 352] width 367 height 204
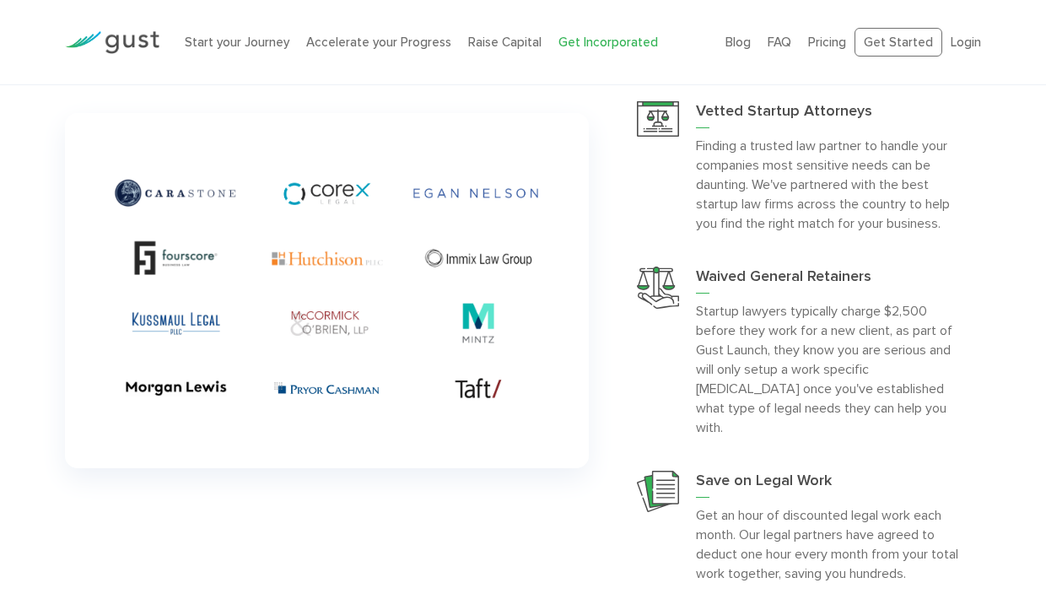
click at [731, 343] on p "Startup lawyers typically charge $2,500 before they work for a new client, as p…" at bounding box center [827, 369] width 262 height 136
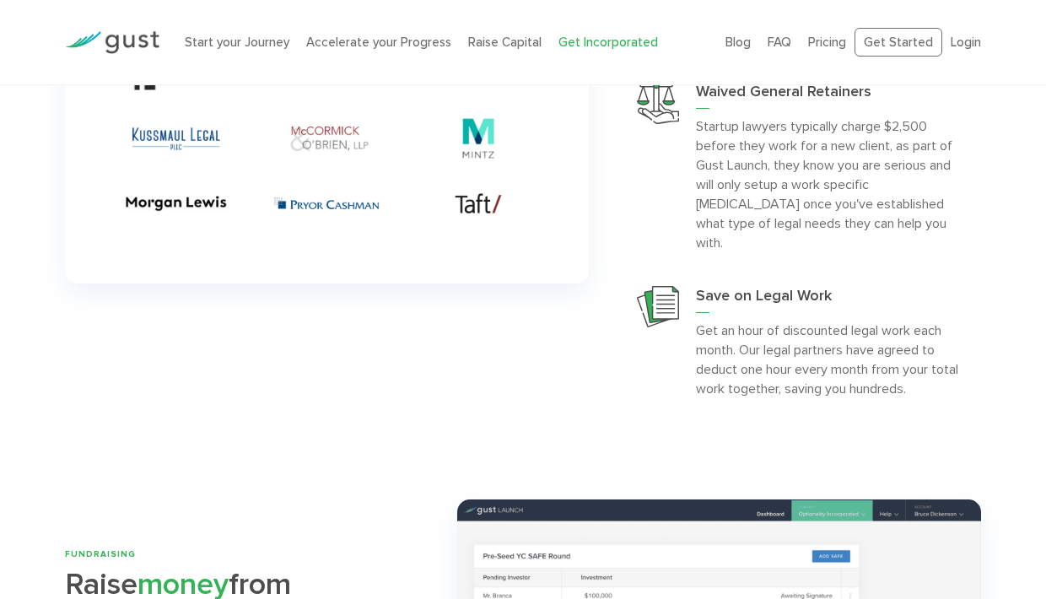
scroll to position [4532, 0]
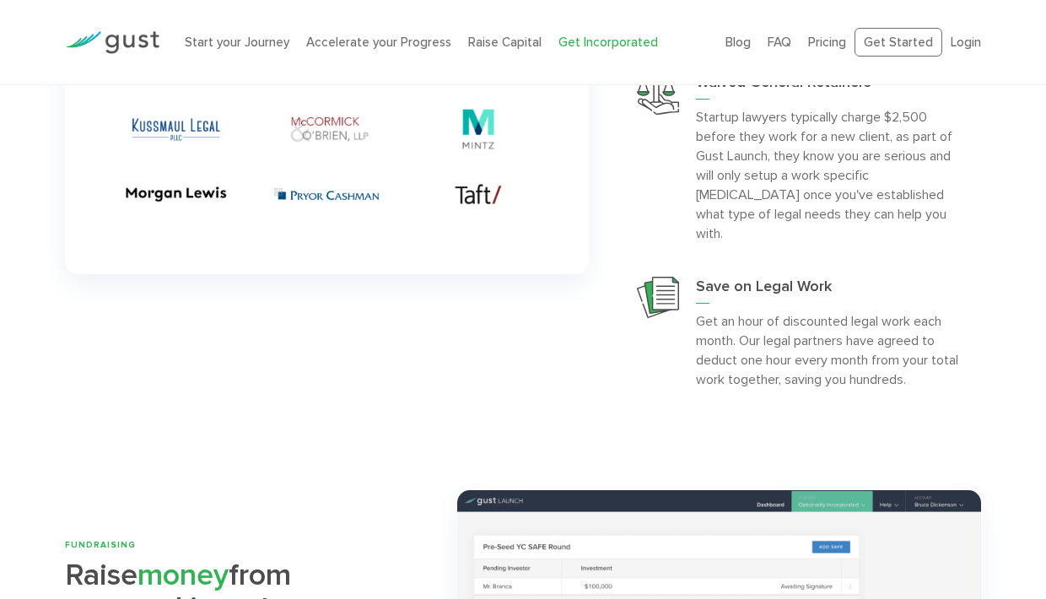
click at [841, 349] on p "Get an hour of discounted legal work each month. Our legal partners have agreed…" at bounding box center [827, 350] width 262 height 78
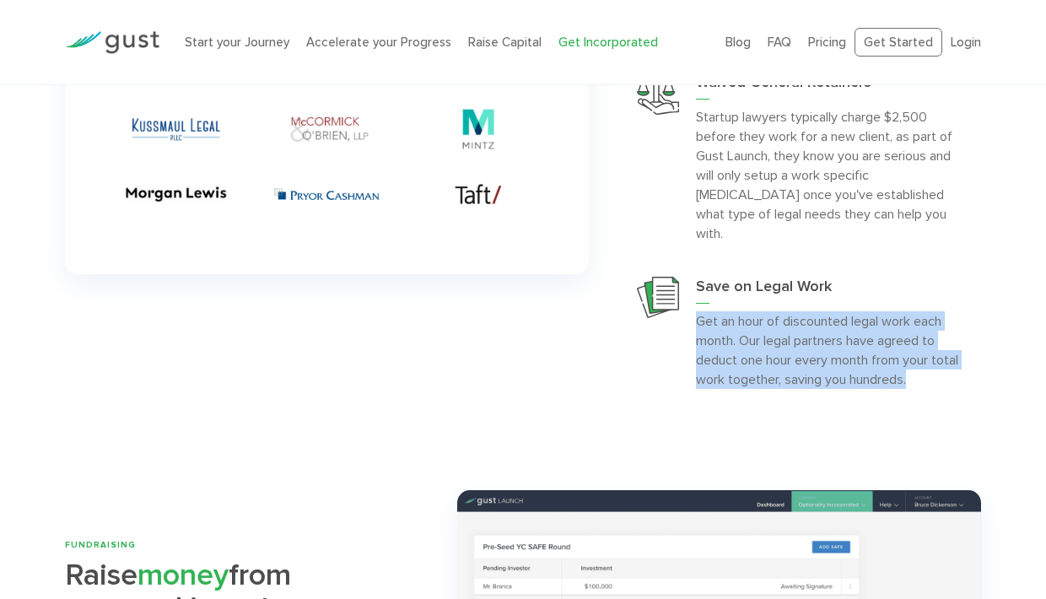
click at [841, 349] on p "Get an hour of discounted legal work each month. Our legal partners have agreed…" at bounding box center [827, 350] width 262 height 78
click at [843, 359] on p "Get an hour of discounted legal work each month. Our legal partners have agreed…" at bounding box center [827, 350] width 262 height 78
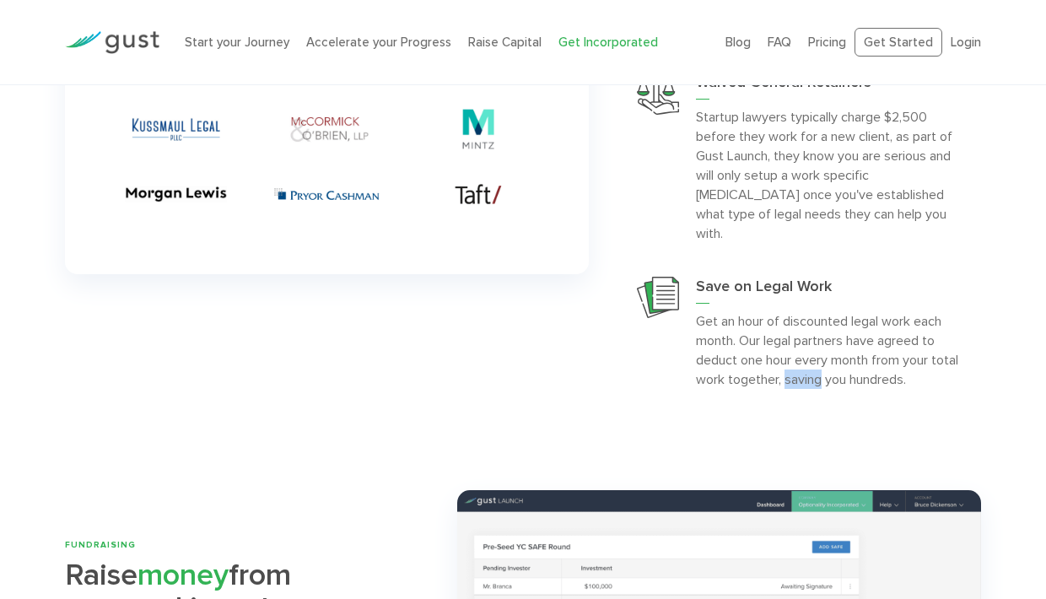
click at [843, 359] on p "Get an hour of discounted legal work each month. Our legal partners have agreed…" at bounding box center [827, 350] width 262 height 78
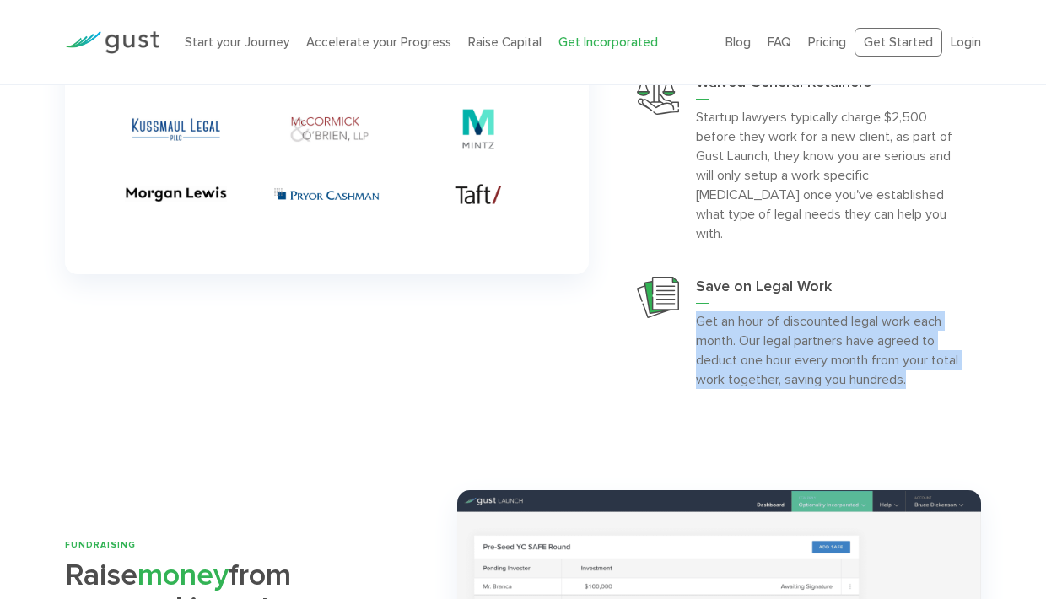
click at [843, 359] on p "Get an hour of discounted legal work each month. Our legal partners have agreed…" at bounding box center [827, 350] width 262 height 78
click at [855, 358] on p "Get an hour of discounted legal work each month. Our legal partners have agreed…" at bounding box center [827, 350] width 262 height 78
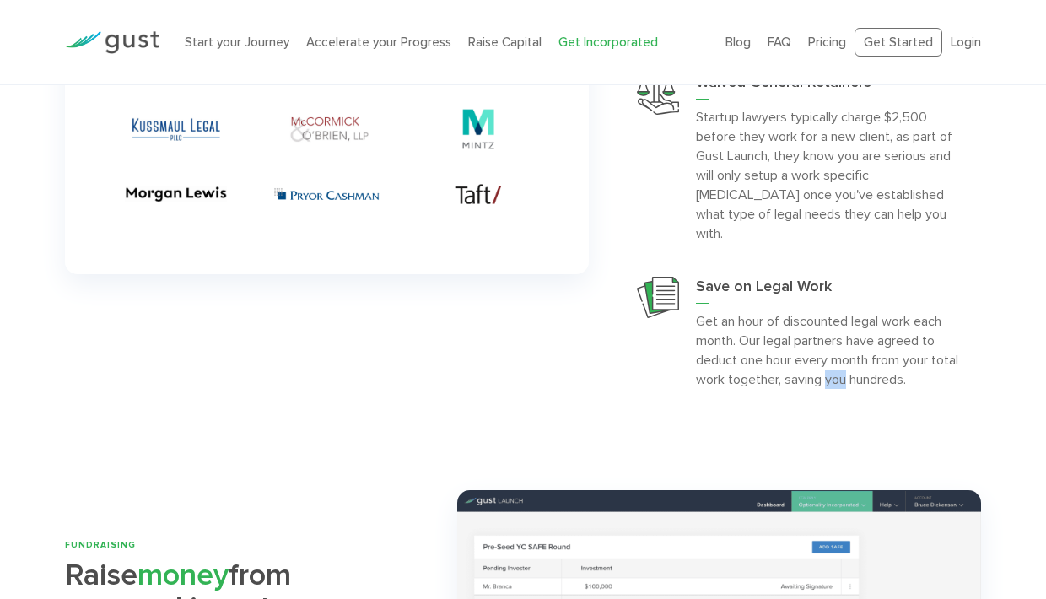
click at [855, 358] on p "Get an hour of discounted legal work each month. Our legal partners have agreed…" at bounding box center [827, 350] width 262 height 78
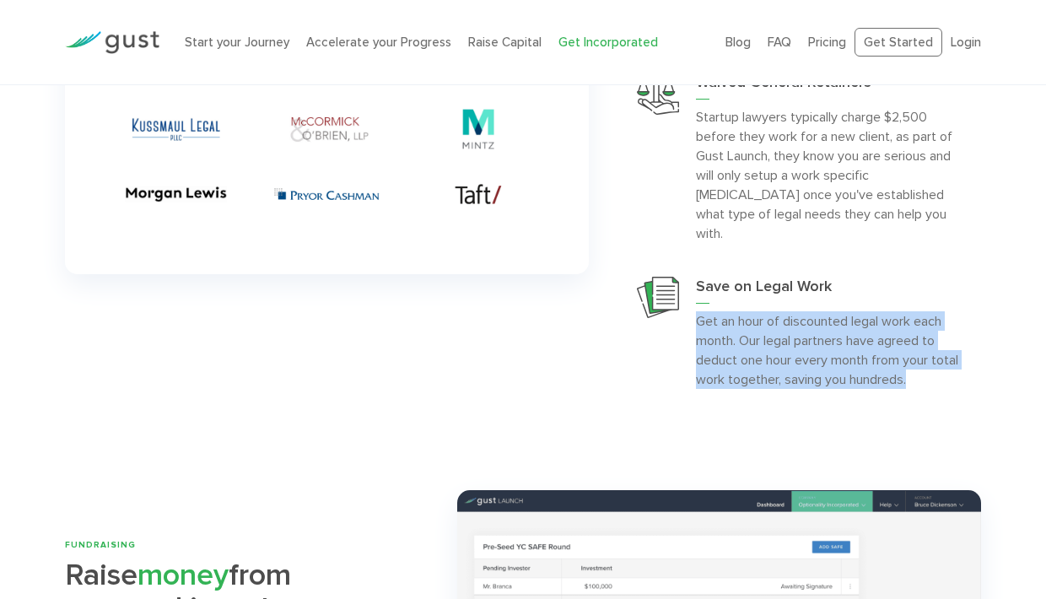
click at [855, 358] on p "Get an hour of discounted legal work each month. Our legal partners have agreed…" at bounding box center [827, 350] width 262 height 78
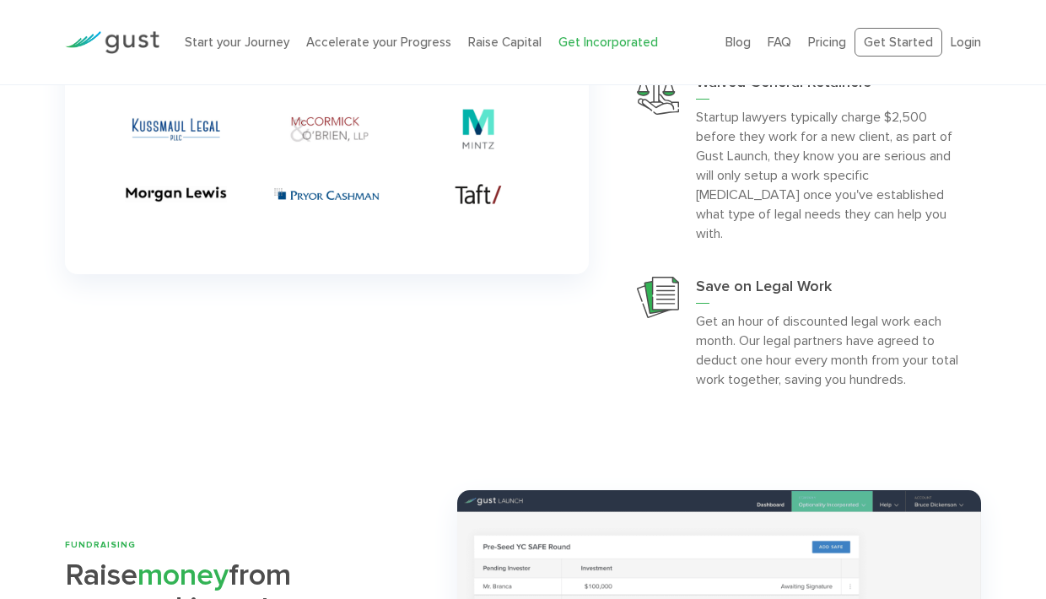
click at [837, 359] on p "Get an hour of discounted legal work each month. Our legal partners have agreed…" at bounding box center [827, 350] width 262 height 78
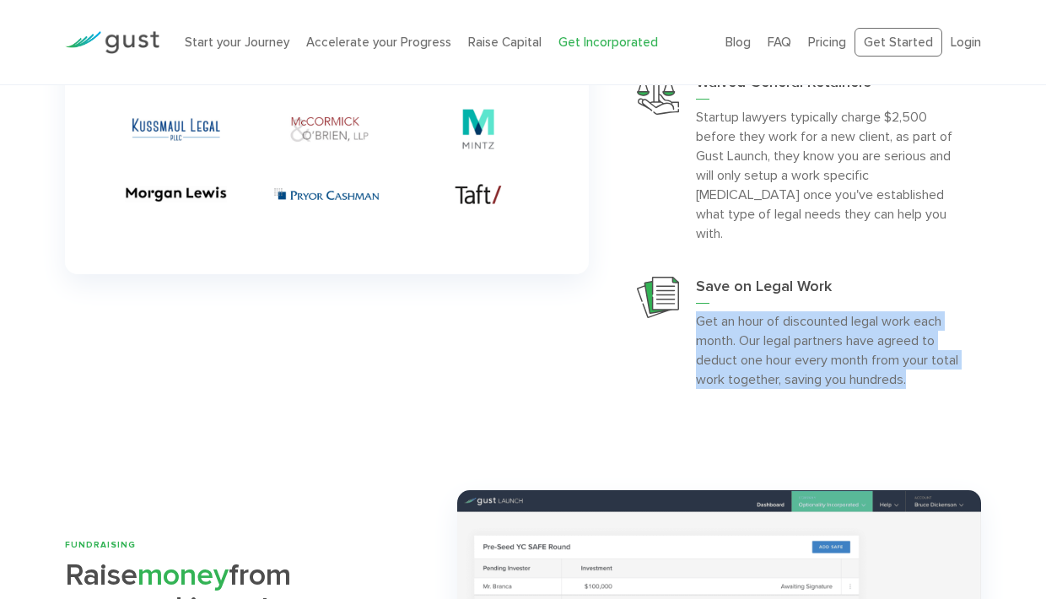
click at [837, 359] on p "Get an hour of discounted legal work each month. Our legal partners have agreed…" at bounding box center [827, 350] width 262 height 78
click at [841, 359] on p "Get an hour of discounted legal work each month. Our legal partners have agreed…" at bounding box center [827, 350] width 262 height 78
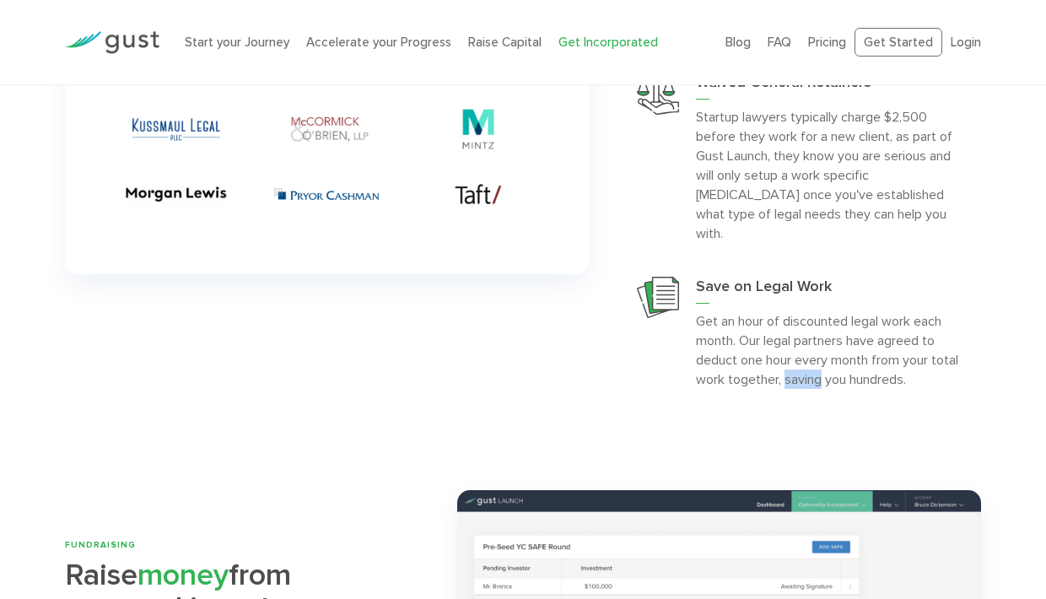
click at [841, 359] on p "Get an hour of discounted legal work each month. Our legal partners have agreed…" at bounding box center [827, 350] width 262 height 78
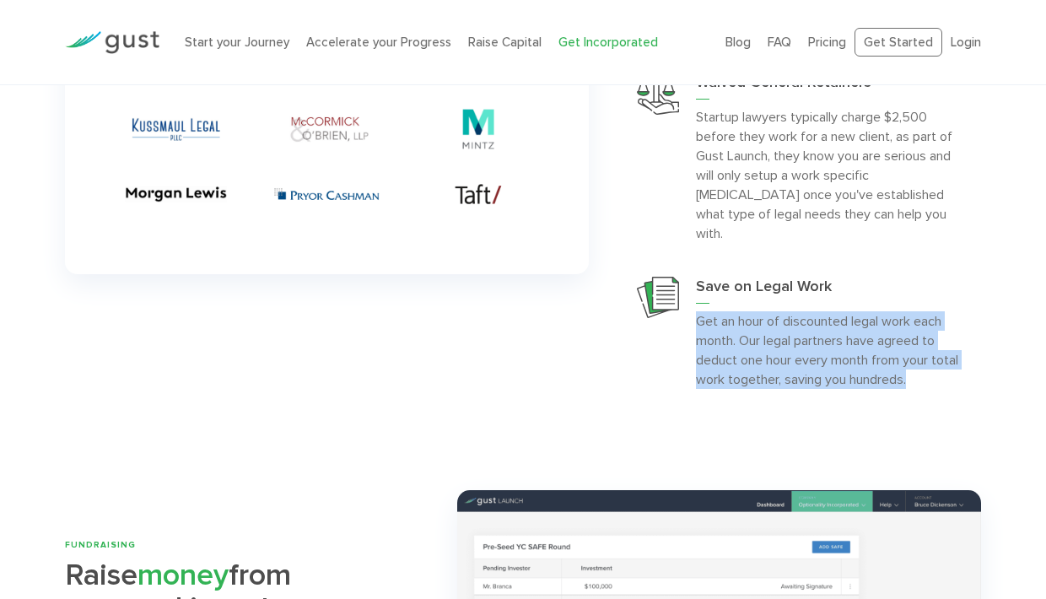
click at [841, 359] on p "Get an hour of discounted legal work each month. Our legal partners have agreed…" at bounding box center [827, 350] width 262 height 78
click at [857, 359] on p "Get an hour of discounted legal work each month. Our legal partners have agreed…" at bounding box center [827, 350] width 262 height 78
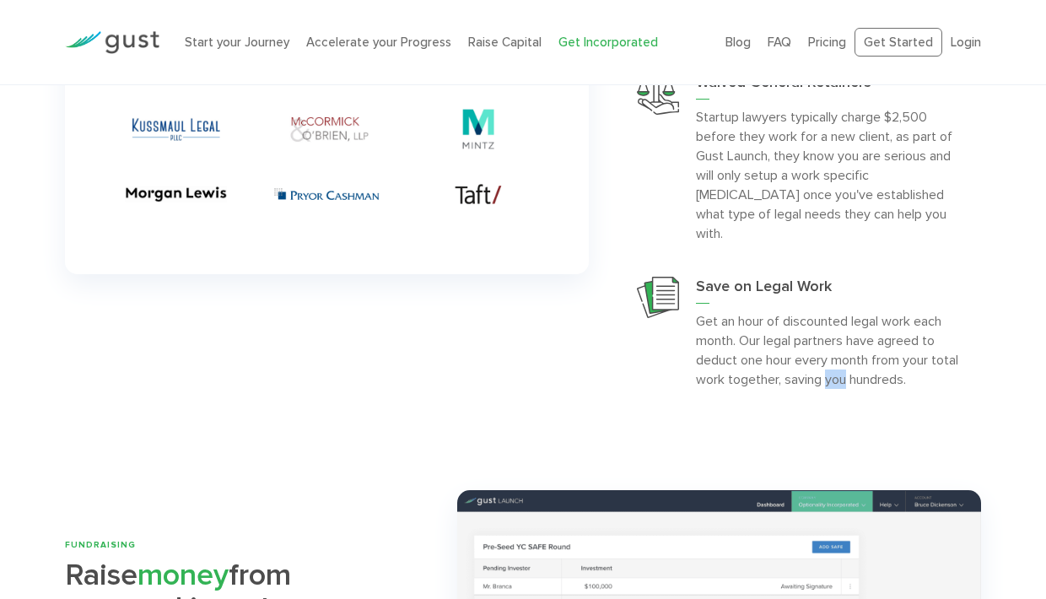
click at [857, 359] on p "Get an hour of discounted legal work each month. Our legal partners have agreed…" at bounding box center [827, 350] width 262 height 78
click at [839, 359] on p "Get an hour of discounted legal work each month. Our legal partners have agreed…" at bounding box center [827, 350] width 262 height 78
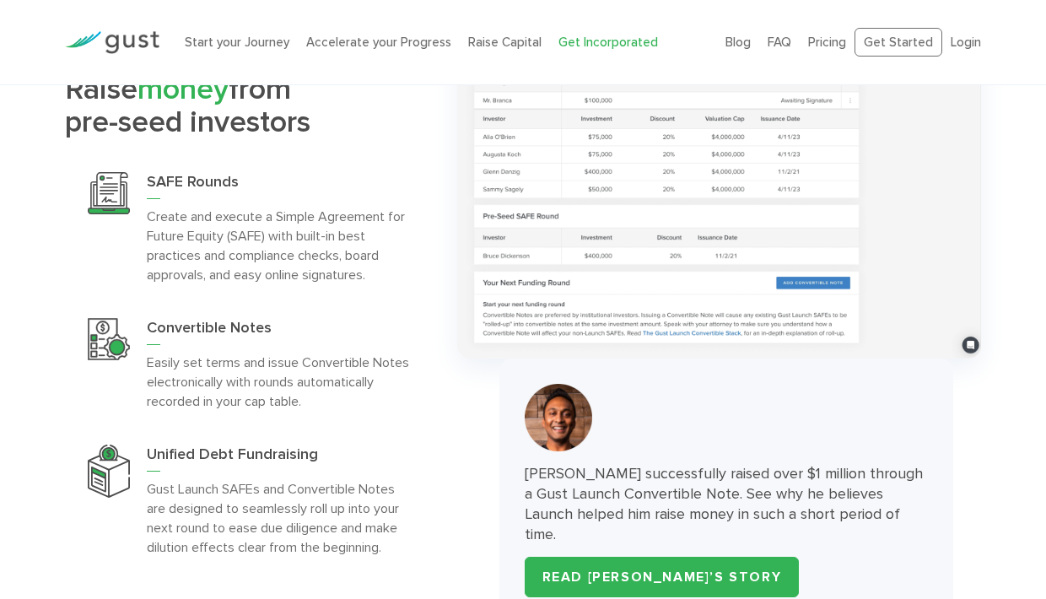
scroll to position [5023, 0]
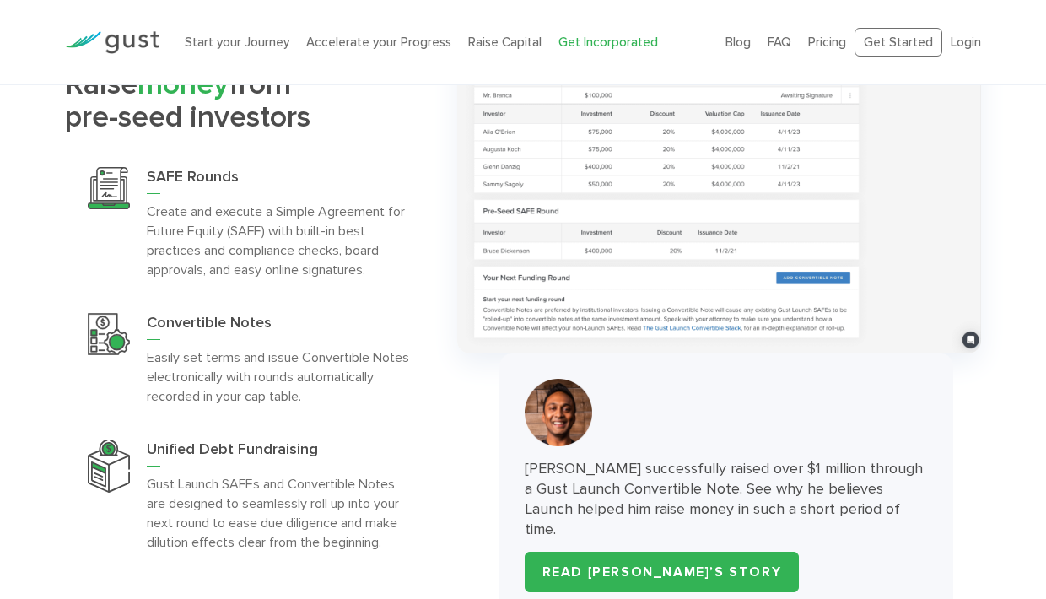
click at [367, 240] on p "Create and execute a Simple Agreement for Future Equity (SAFE) with built-in be…" at bounding box center [278, 241] width 262 height 78
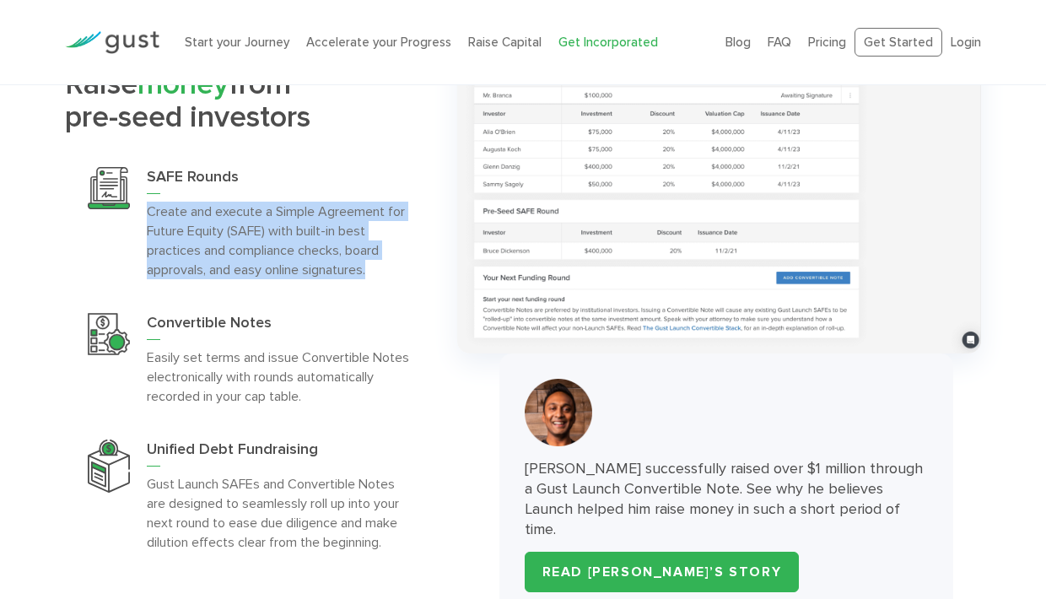
click at [367, 240] on p "Create and execute a Simple Agreement for Future Equity (SAFE) with built-in be…" at bounding box center [278, 241] width 262 height 78
click at [382, 251] on div "SAFE Rounds Create and execute a Simple Agreement for Future Equity (SAFE) with…" at bounding box center [248, 223] width 367 height 146
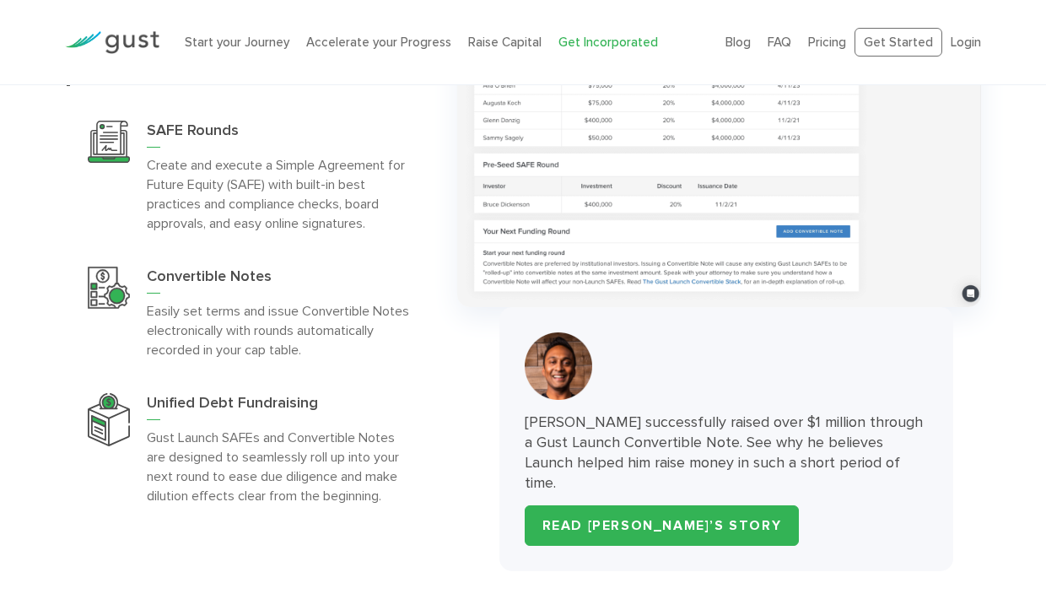
scroll to position [5083, 0]
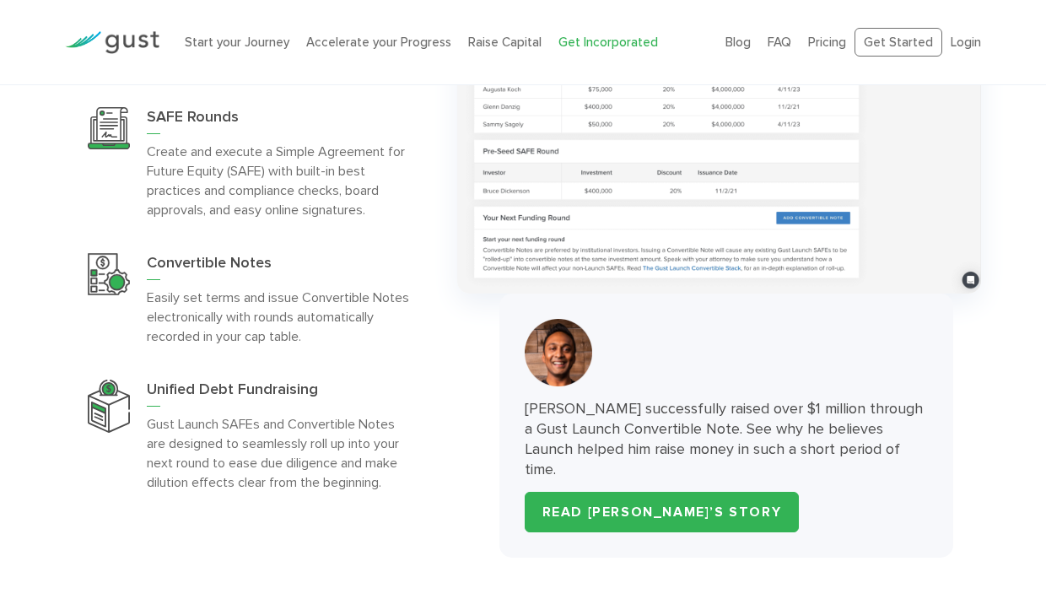
click at [354, 300] on p "Easily set terms and issue Convertible Notes electronically with rounds automat…" at bounding box center [278, 317] width 262 height 58
click at [357, 290] on p "Easily set terms and issue Convertible Notes electronically with rounds automat…" at bounding box center [278, 317] width 262 height 58
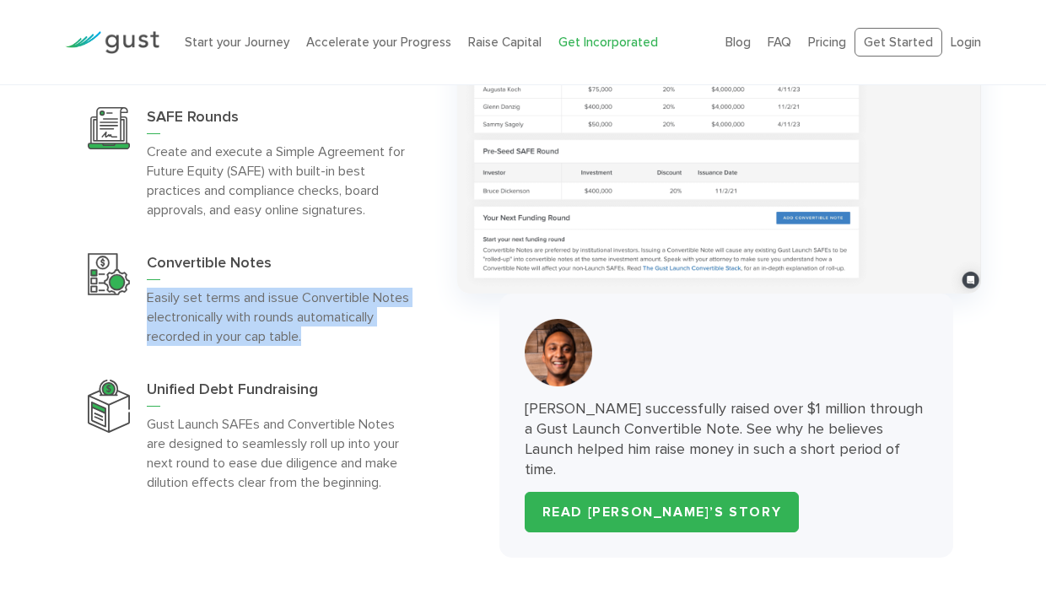
click at [357, 290] on p "Easily set terms and issue Convertible Notes electronically with rounds automat…" at bounding box center [278, 317] width 262 height 58
click at [374, 289] on p "Easily set terms and issue Convertible Notes electronically with rounds automat…" at bounding box center [278, 317] width 262 height 58
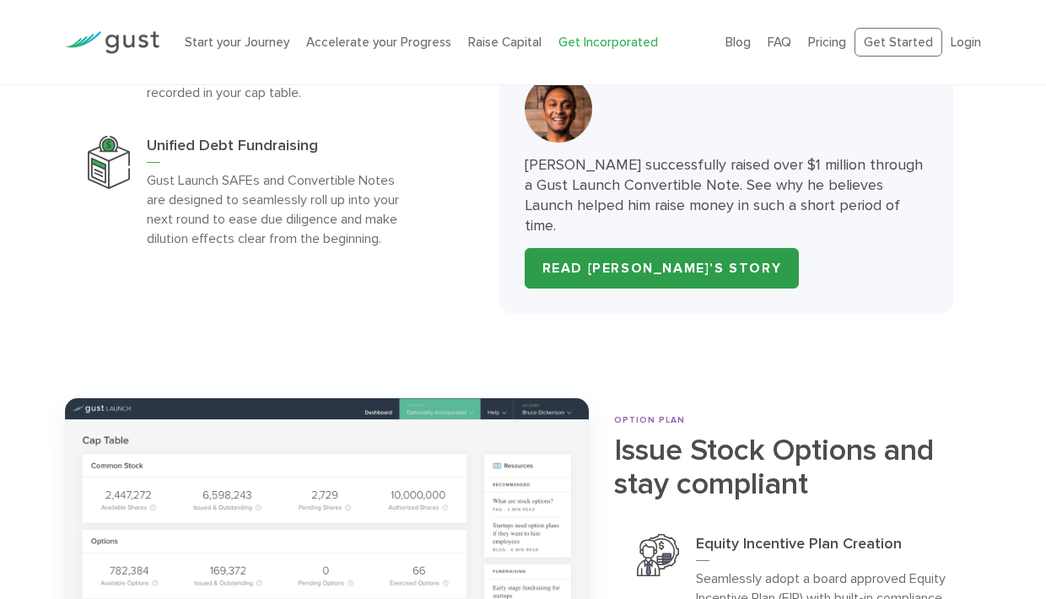
scroll to position [5321, 0]
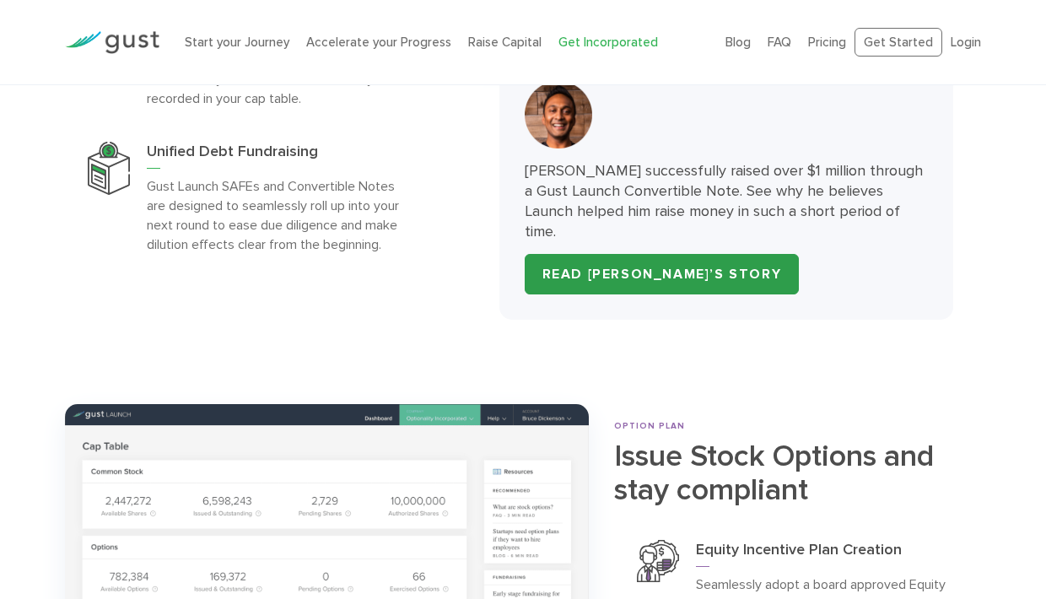
click at [668, 254] on link "READ ARJUN’S STORY" at bounding box center [662, 274] width 275 height 41
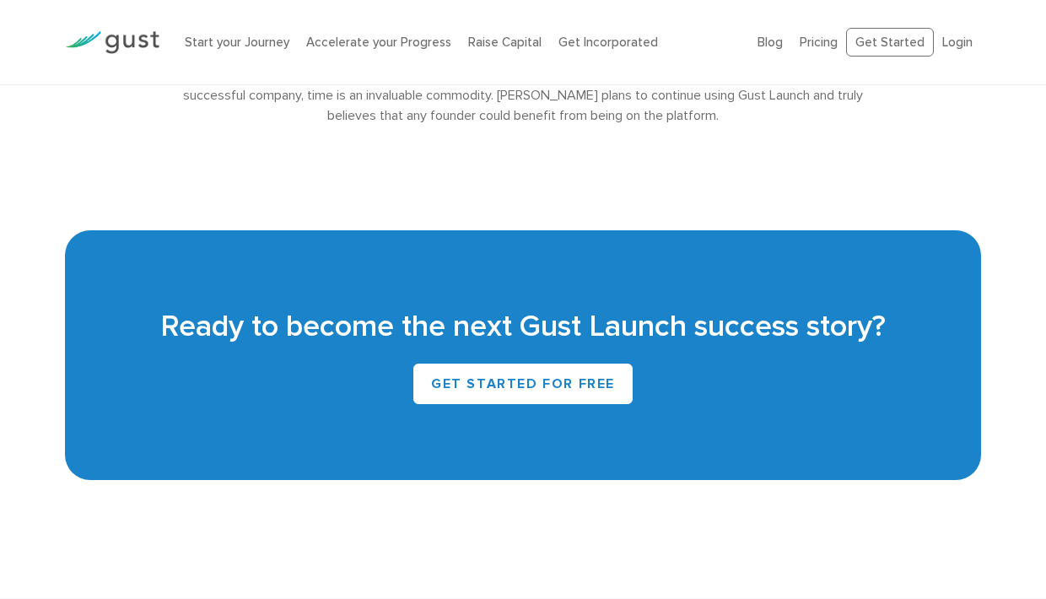
scroll to position [3618, 0]
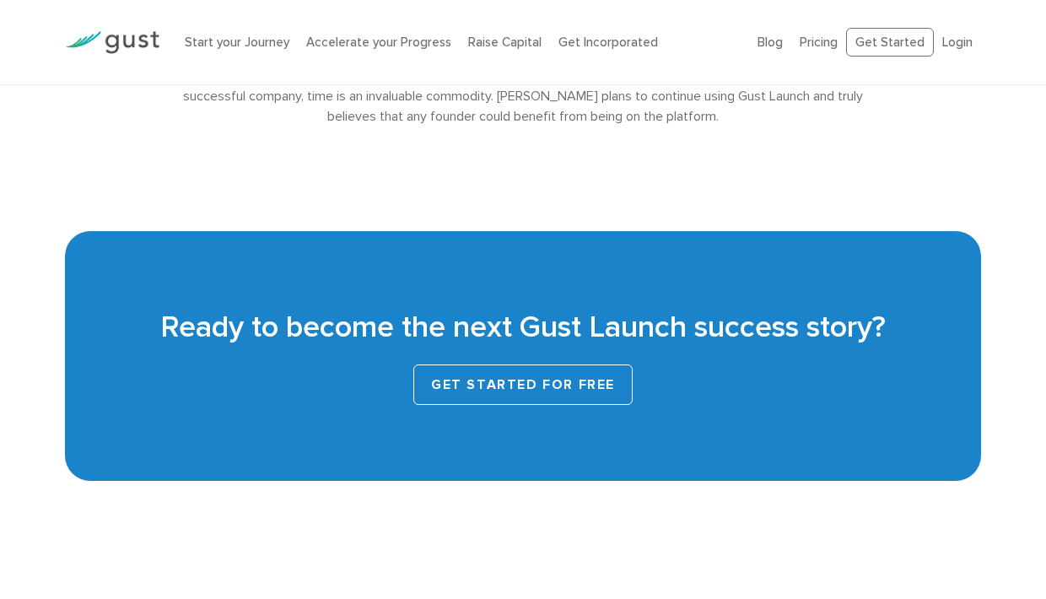
click at [581, 365] on link "GET STARTED FOR FREE" at bounding box center [523, 385] width 219 height 41
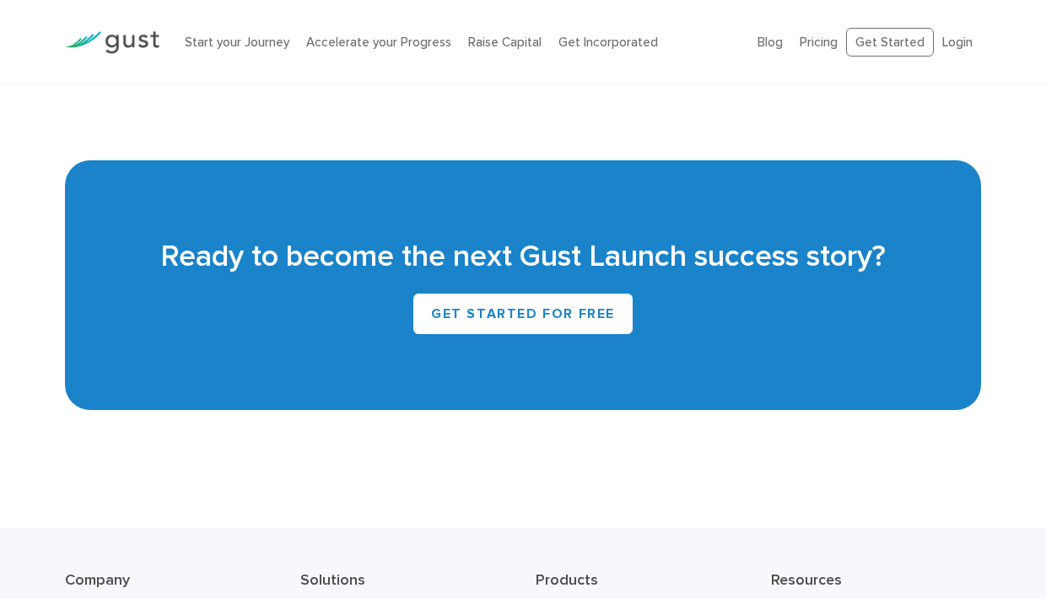
scroll to position [3381, 0]
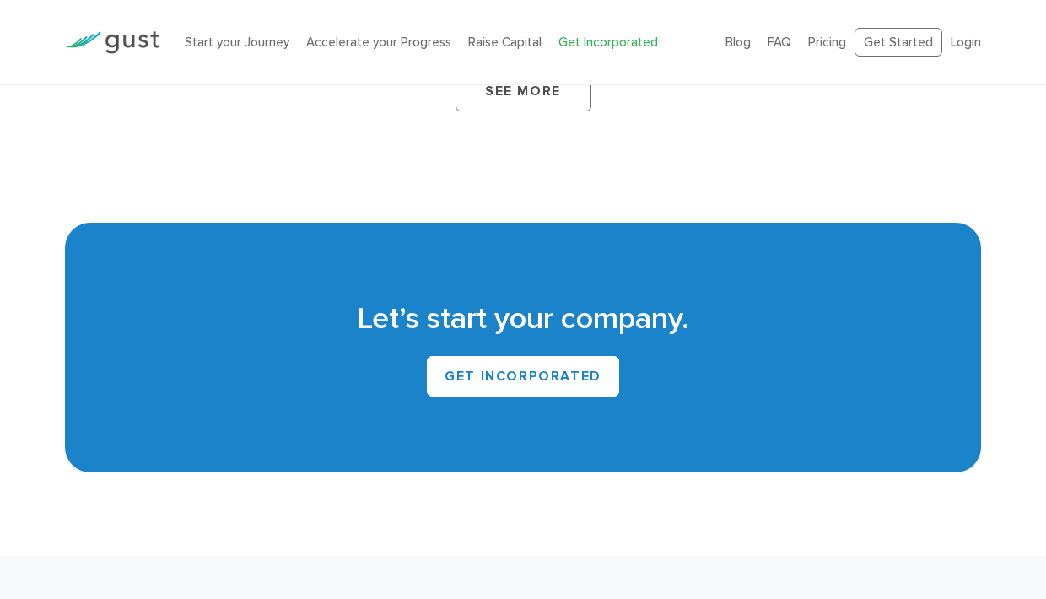
scroll to position [10267, 0]
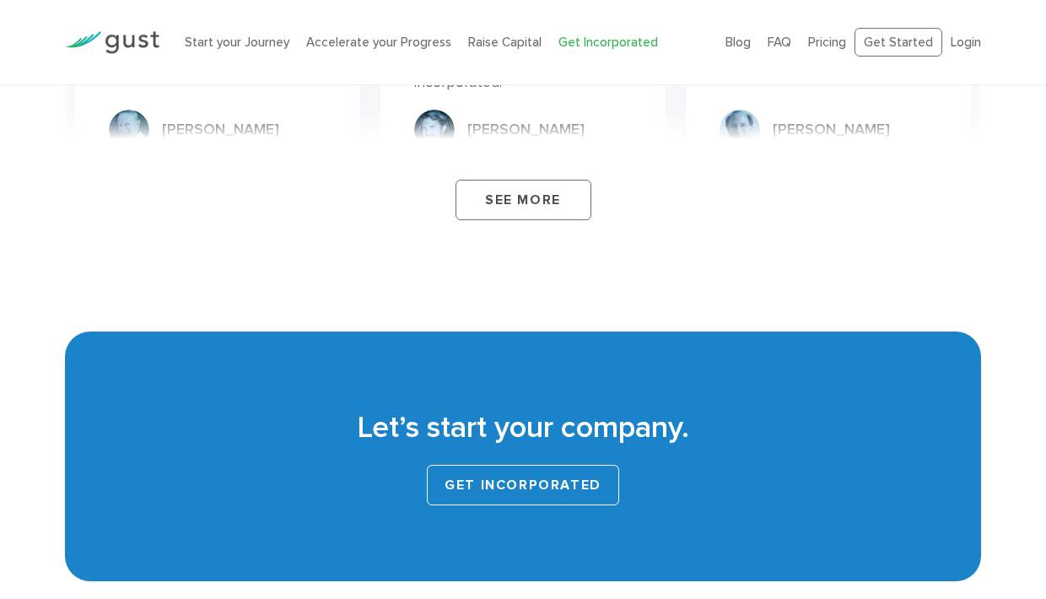
click at [561, 465] on link "Get INCORPORATED" at bounding box center [523, 485] width 192 height 41
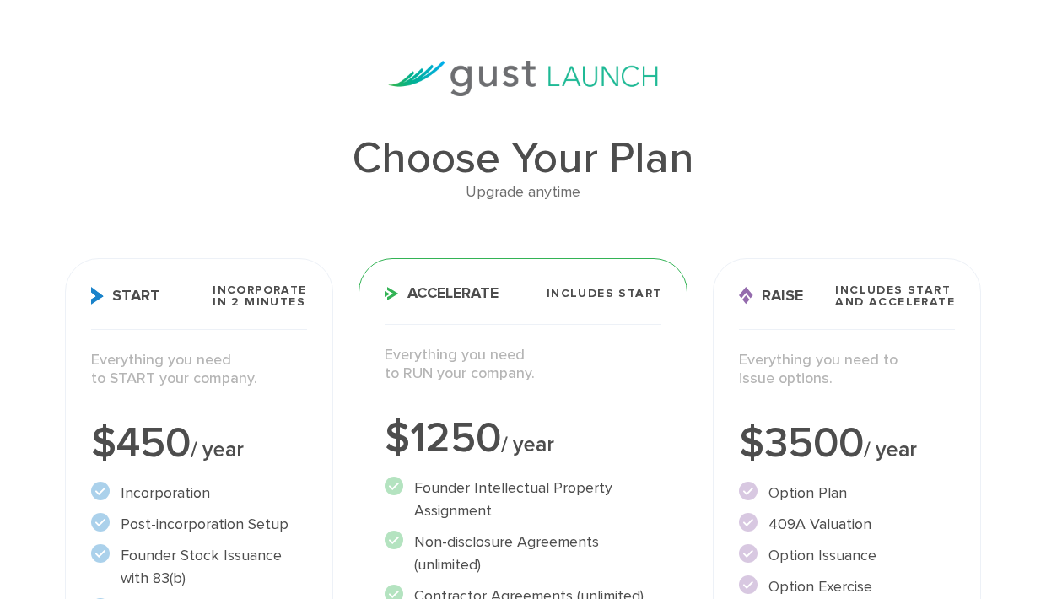
scroll to position [69, 0]
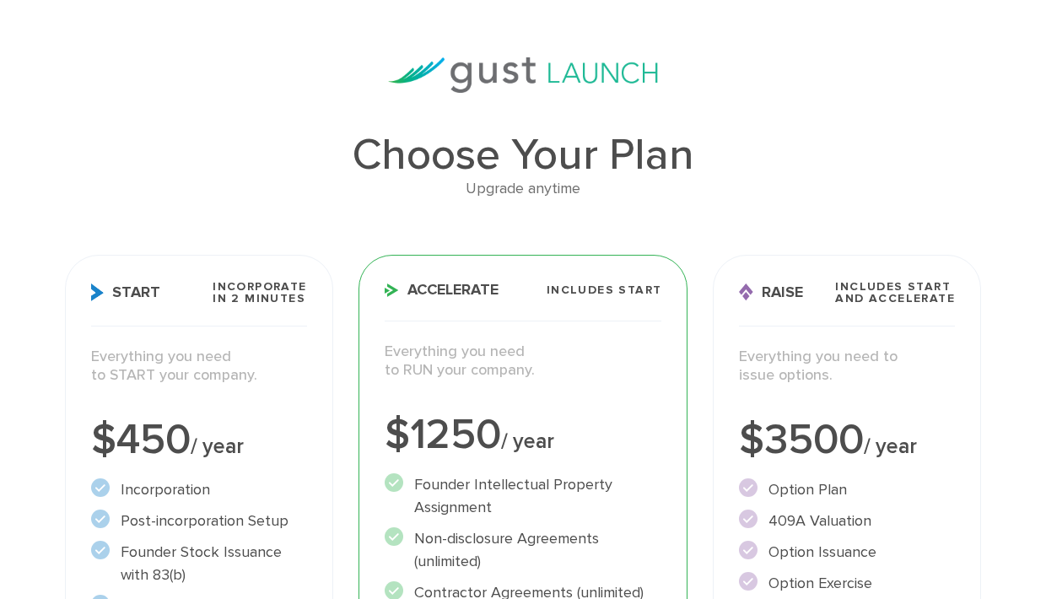
click at [297, 295] on span "Incorporate in 2 Minutes" at bounding box center [260, 293] width 94 height 24
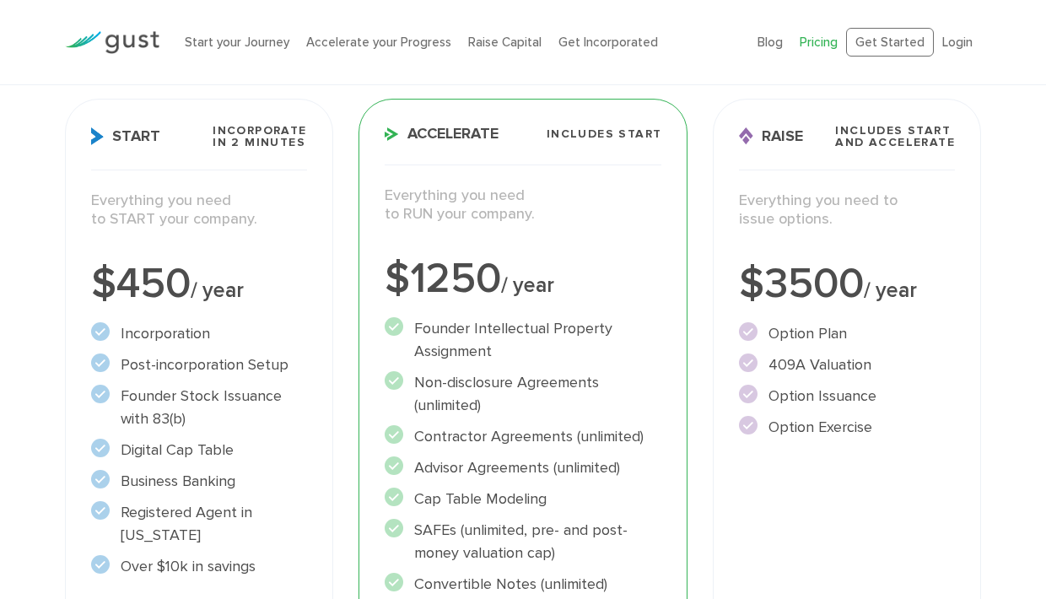
scroll to position [224, 0]
click at [396, 328] on circle at bounding box center [394, 327] width 19 height 19
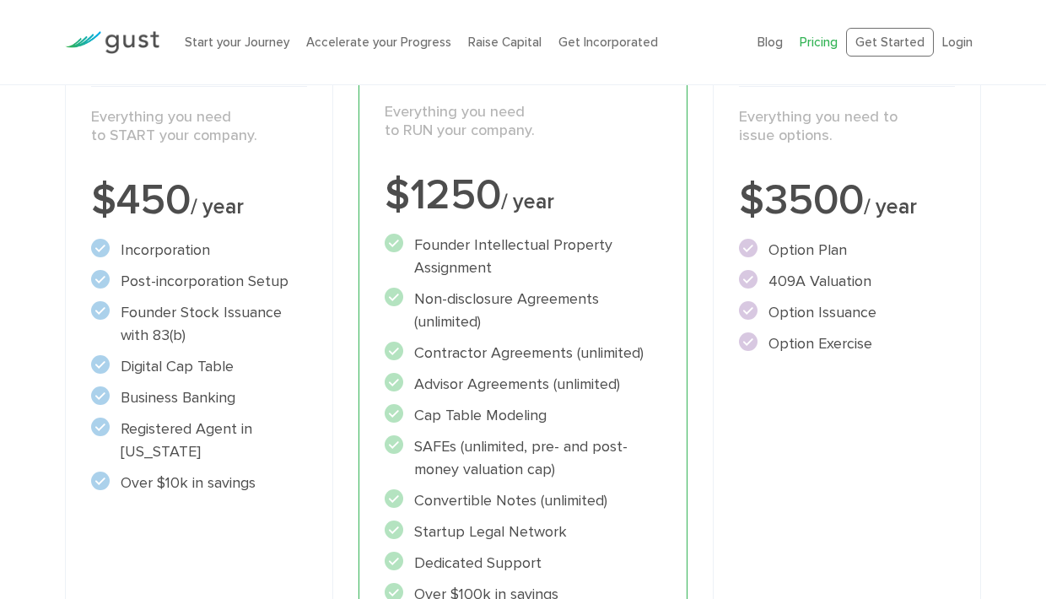
scroll to position [310, 0]
click at [469, 387] on li "Advisor Agreements (unlimited)" at bounding box center [524, 383] width 278 height 23
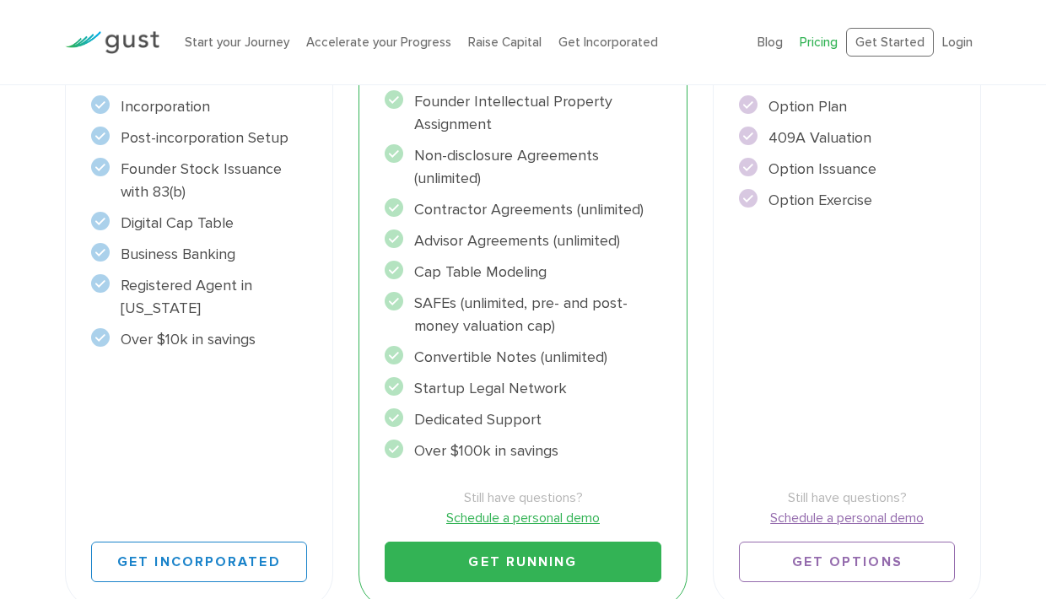
scroll to position [451, 0]
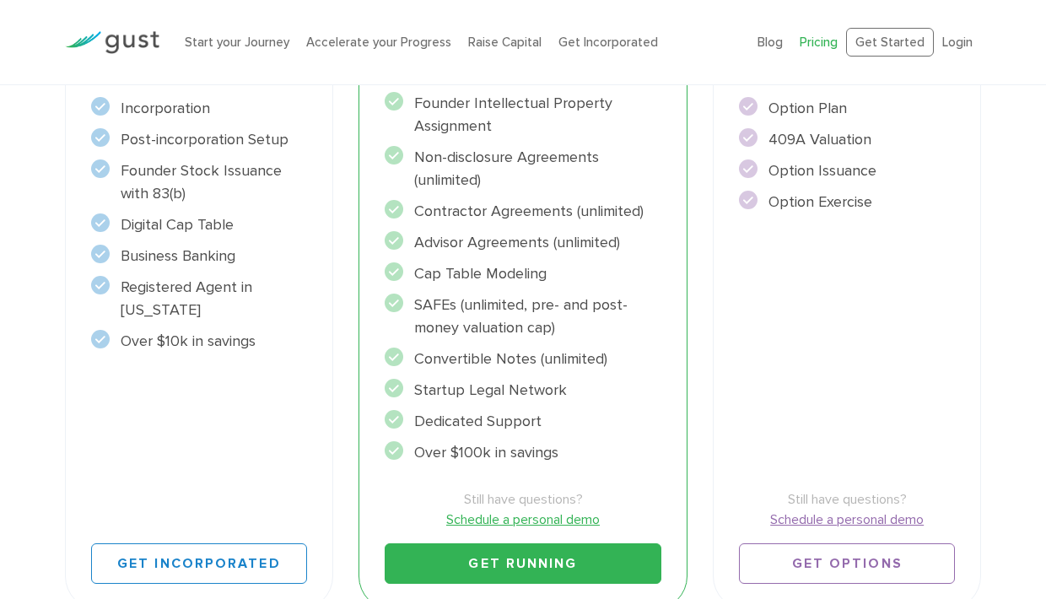
click at [498, 447] on li "Over $100k in savings" at bounding box center [524, 452] width 278 height 23
click at [517, 418] on li "Dedicated Support" at bounding box center [524, 421] width 278 height 23
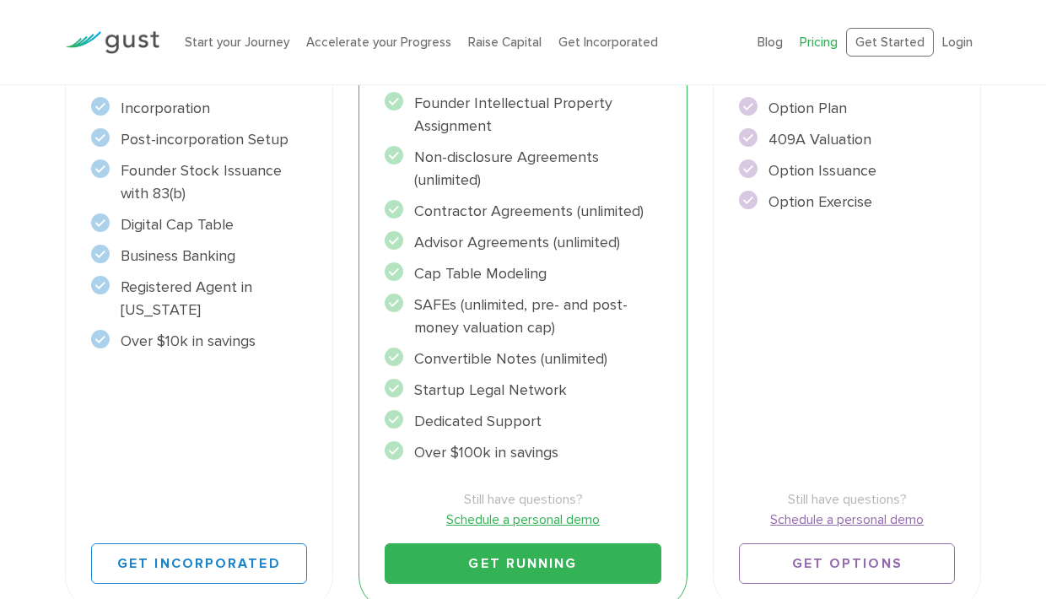
click at [517, 418] on li "Dedicated Support" at bounding box center [524, 421] width 278 height 23
click at [549, 410] on li "Dedicated Support" at bounding box center [524, 421] width 278 height 23
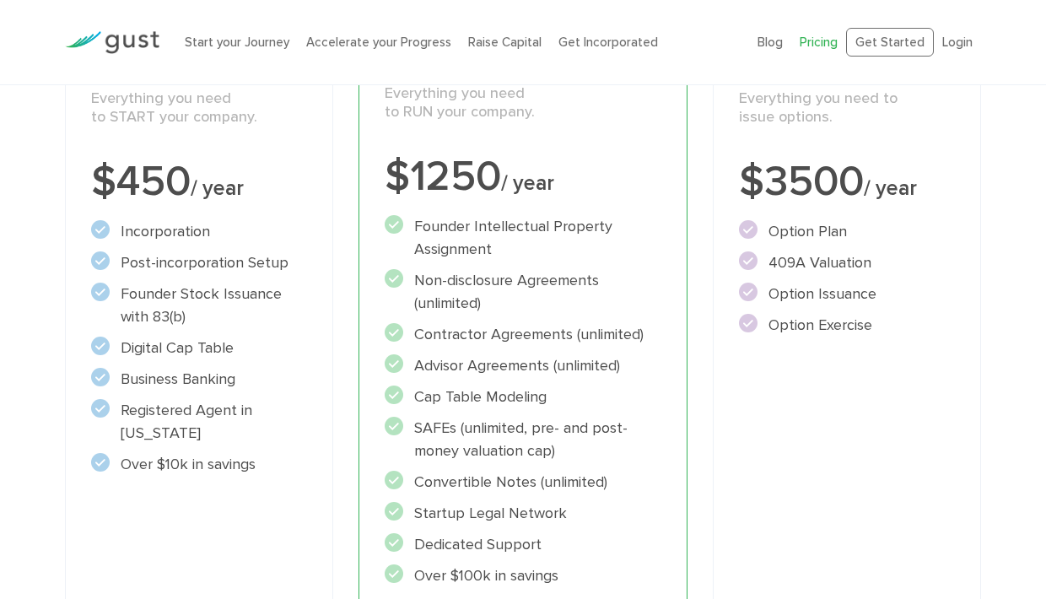
scroll to position [297, 0]
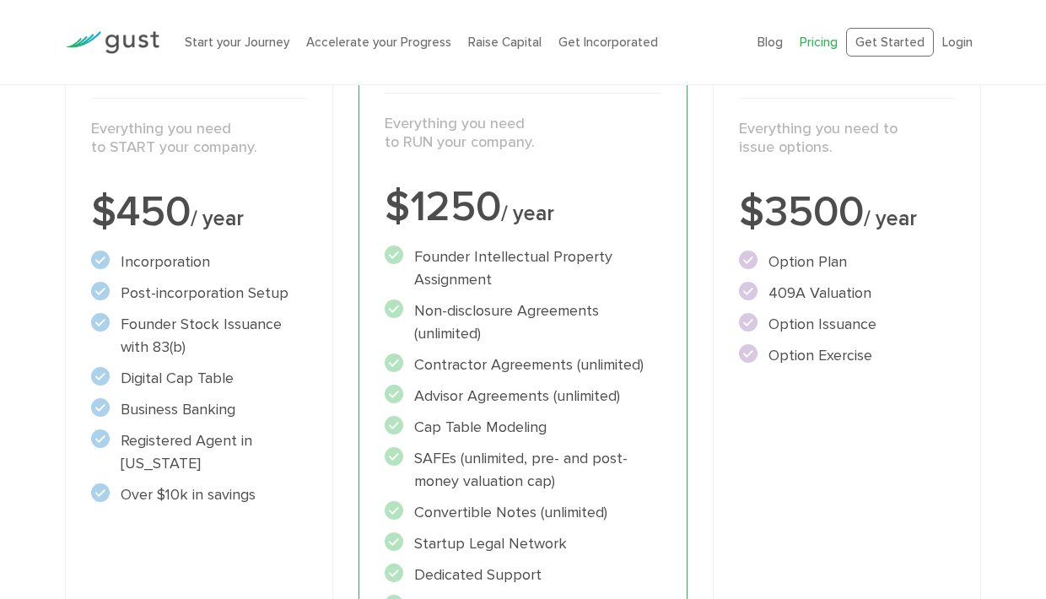
click at [816, 269] on li "Option Plan" at bounding box center [847, 262] width 216 height 23
click at [748, 291] on circle at bounding box center [748, 291] width 19 height 19
click at [741, 291] on circle at bounding box center [748, 291] width 19 height 19
click at [782, 322] on li "Option Issuance" at bounding box center [847, 324] width 216 height 23
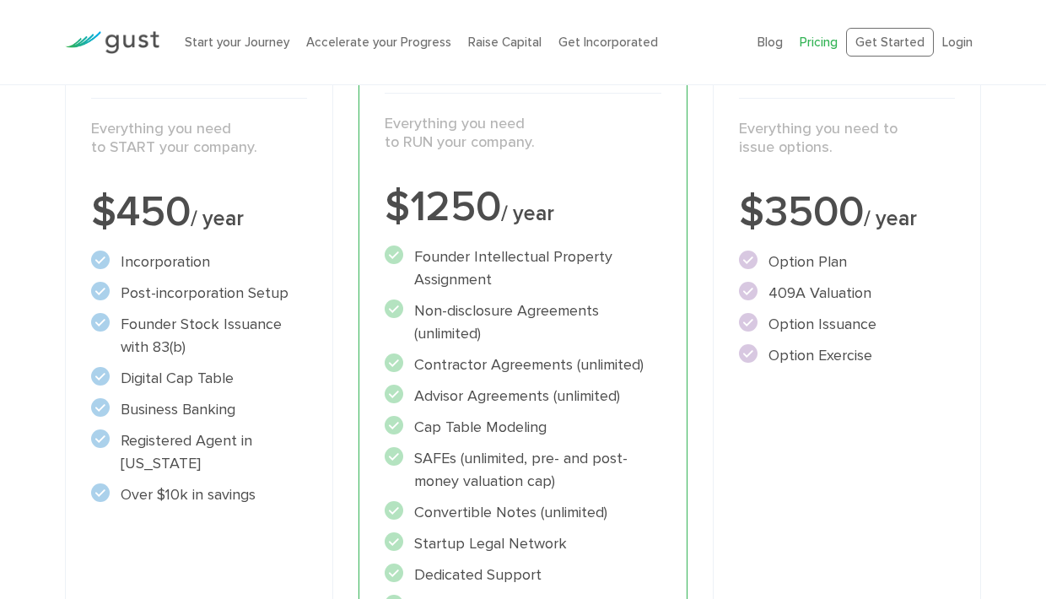
click at [782, 322] on li "Option Issuance" at bounding box center [847, 324] width 216 height 23
click at [813, 330] on li "Option Issuance" at bounding box center [847, 324] width 216 height 23
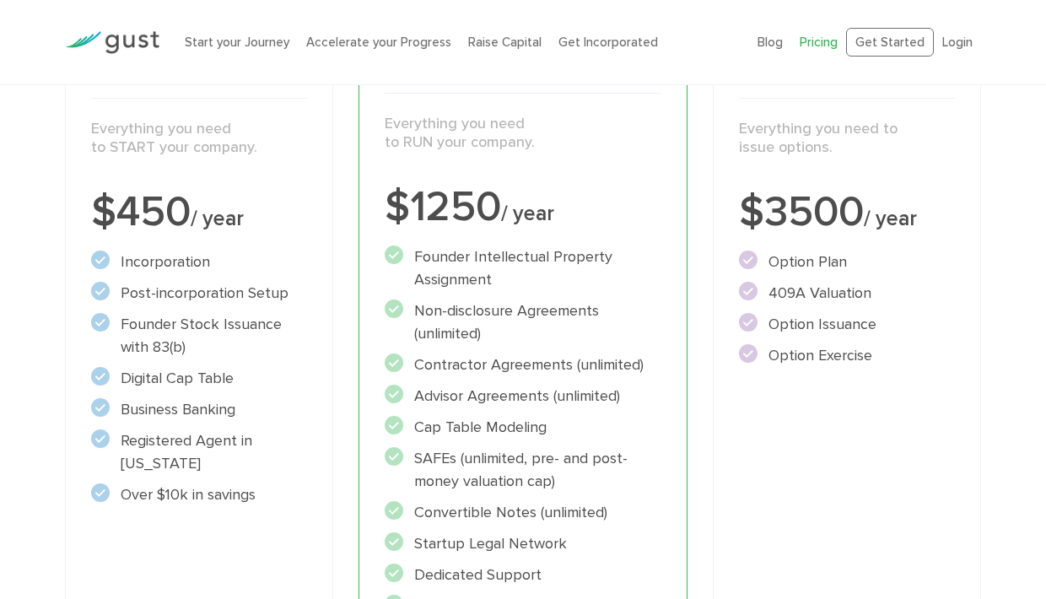
click at [813, 330] on li "Option Issuance" at bounding box center [847, 324] width 216 height 23
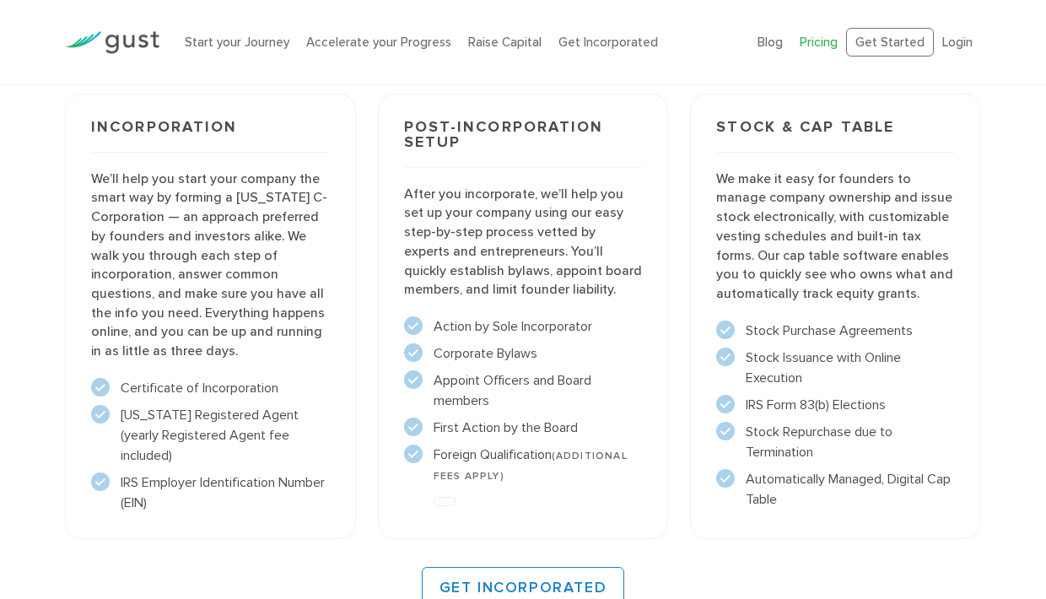
scroll to position [1278, 0]
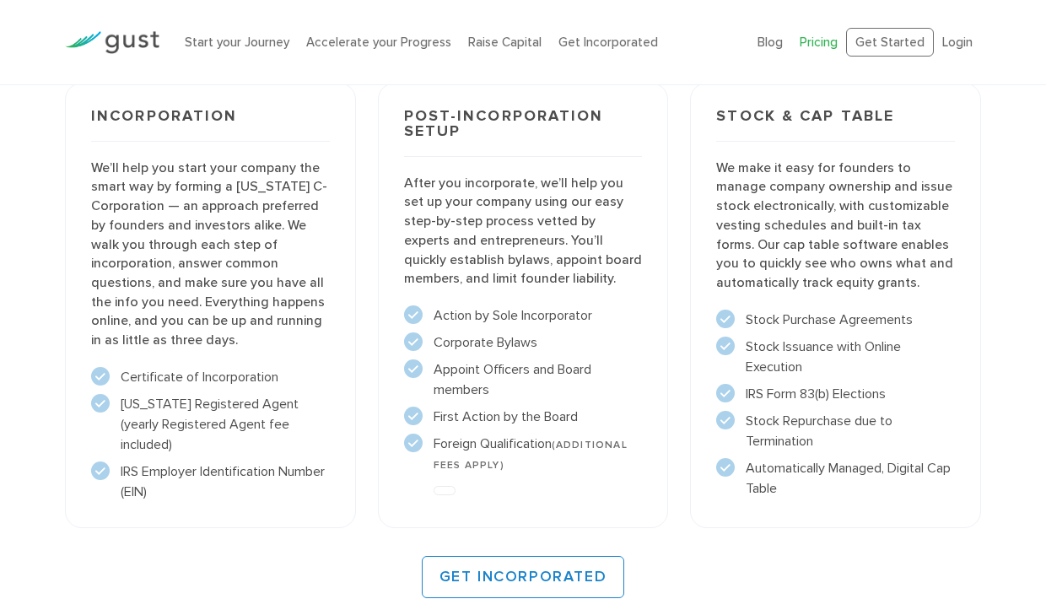
drag, startPoint x: 445, startPoint y: 491, endPoint x: 492, endPoint y: 489, distance: 47.3
click at [492, 489] on div at bounding box center [524, 490] width 242 height 13
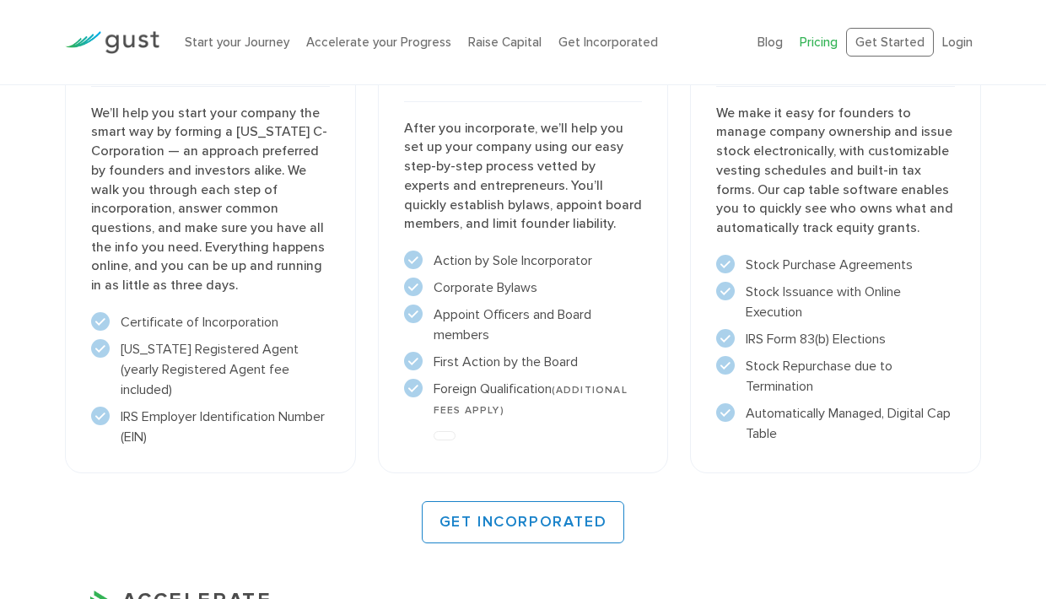
scroll to position [1333, 0]
click at [437, 425] on div "Post-incorporation setup After you incorporate, we’ll help you set up your comp…" at bounding box center [523, 252] width 291 height 446
click at [444, 438] on span at bounding box center [445, 436] width 22 height 9
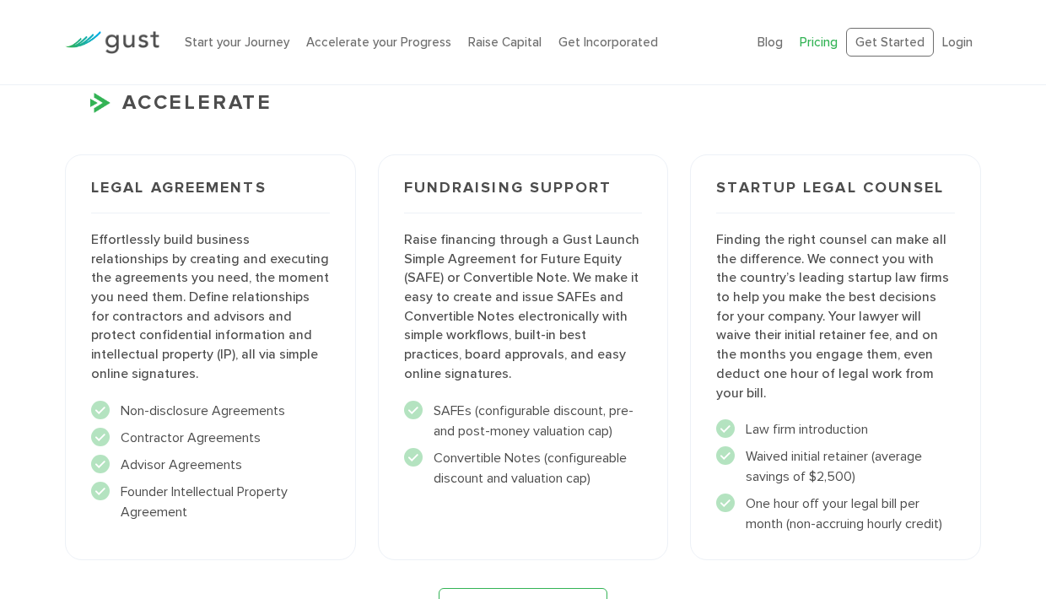
scroll to position [1832, 0]
